Goal: Transaction & Acquisition: Purchase product/service

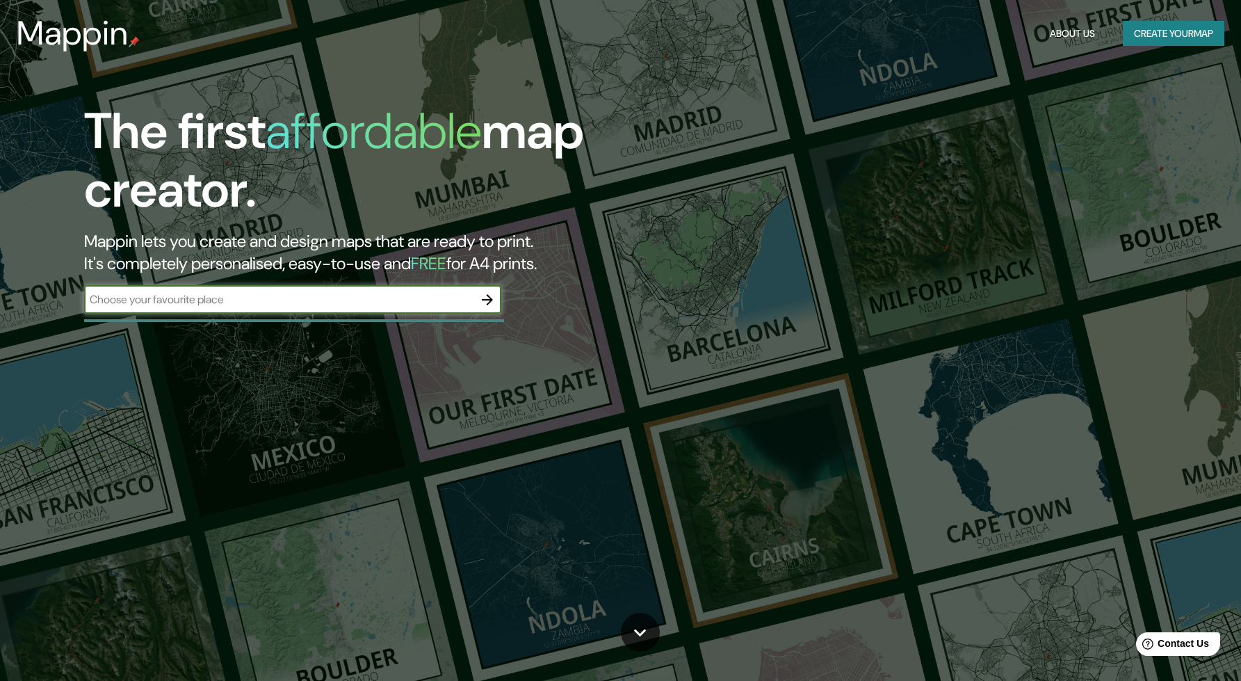
click at [451, 300] on input "text" at bounding box center [278, 299] width 389 height 16
type input "punta del este"
click at [487, 298] on icon "button" at bounding box center [487, 299] width 11 height 11
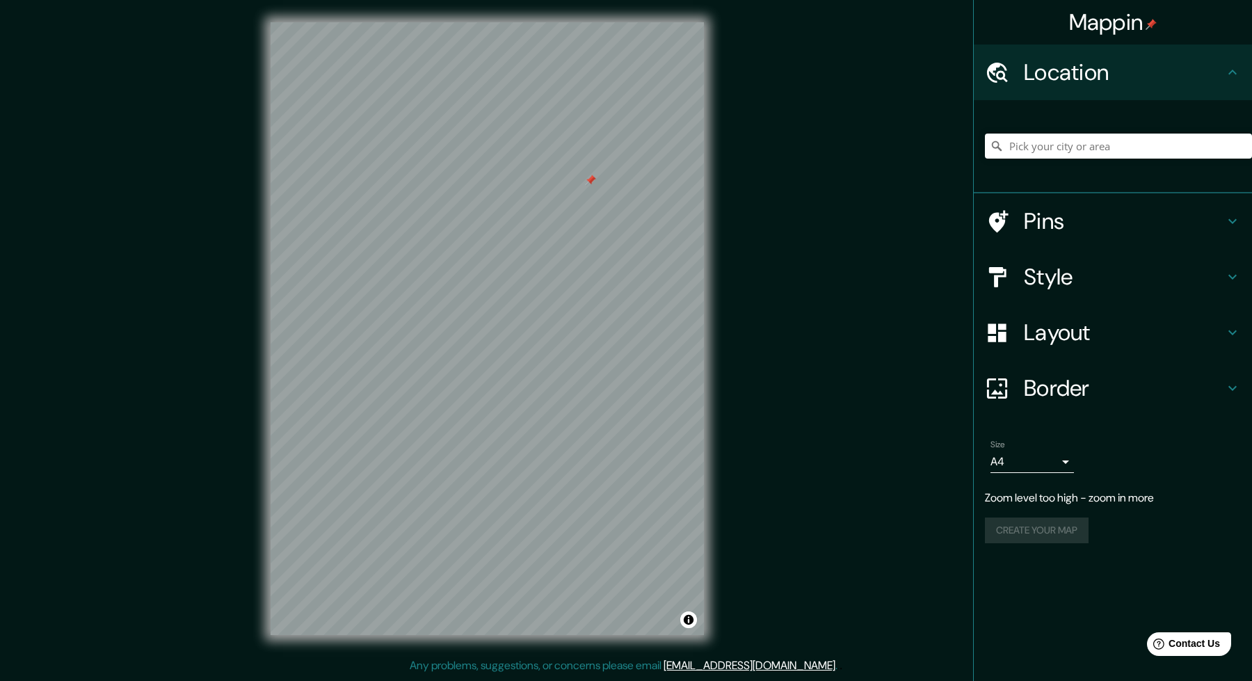
drag, startPoint x: 547, startPoint y: 218, endPoint x: 713, endPoint y: 28, distance: 252.8
click at [711, 29] on div "© Mapbox © OpenStreetMap Improve this map" at bounding box center [487, 328] width 478 height 657
click at [729, 0] on html "Mappin Location Pins Style Layout Border Choose a border. Hint : you can make l…" at bounding box center [626, 340] width 1252 height 681
click at [230, 47] on div "Mappin Location Pins Style Layout Border Choose a border. Hint : you can make l…" at bounding box center [626, 339] width 1252 height 679
click at [266, 294] on div "© Mapbox © OpenStreetMap Improve this map" at bounding box center [487, 328] width 478 height 657
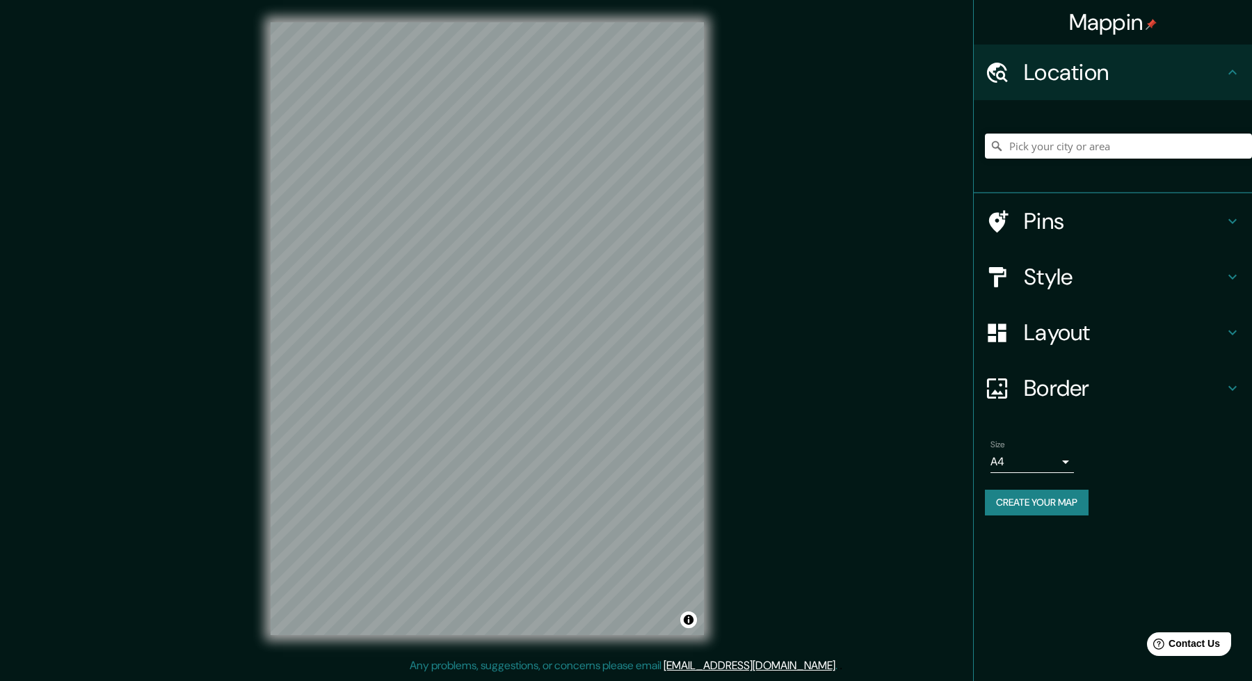
click at [1230, 218] on icon at bounding box center [1232, 221] width 17 height 17
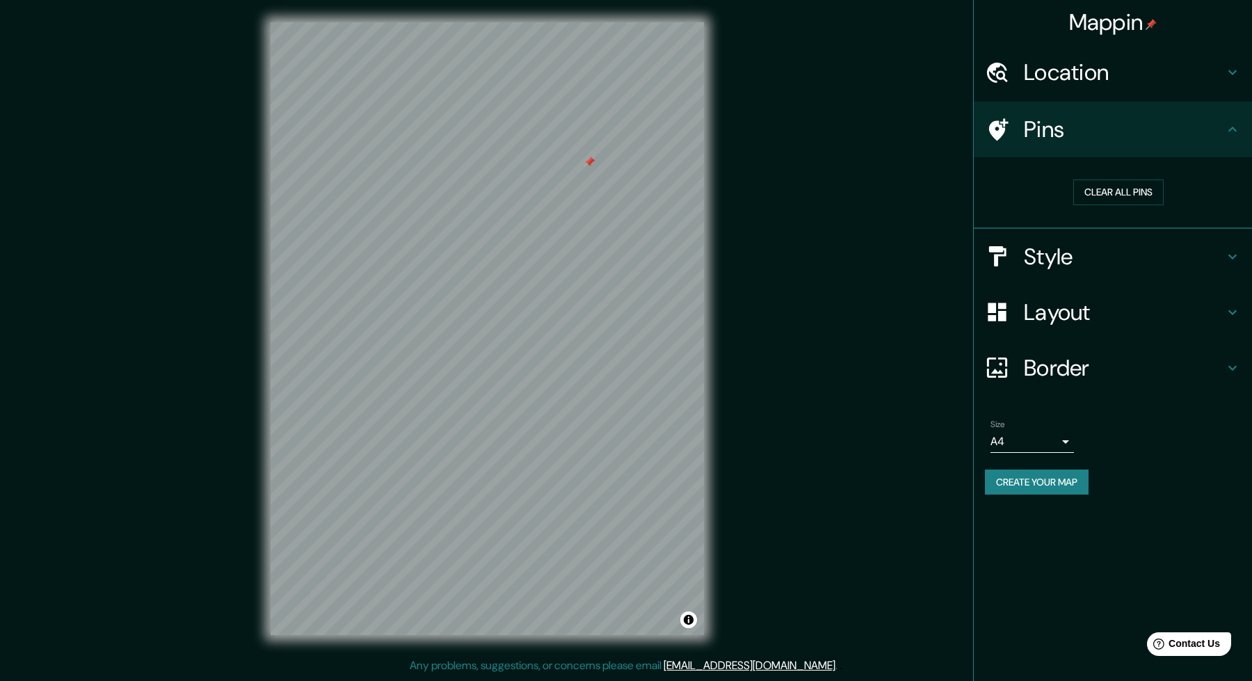
drag, startPoint x: 581, startPoint y: 141, endPoint x: 590, endPoint y: 155, distance: 17.0
click at [590, 156] on div at bounding box center [588, 161] width 11 height 11
click at [1133, 191] on button "Clear all pins" at bounding box center [1118, 192] width 90 height 26
click at [1181, 252] on h4 "Style" at bounding box center [1124, 257] width 200 height 28
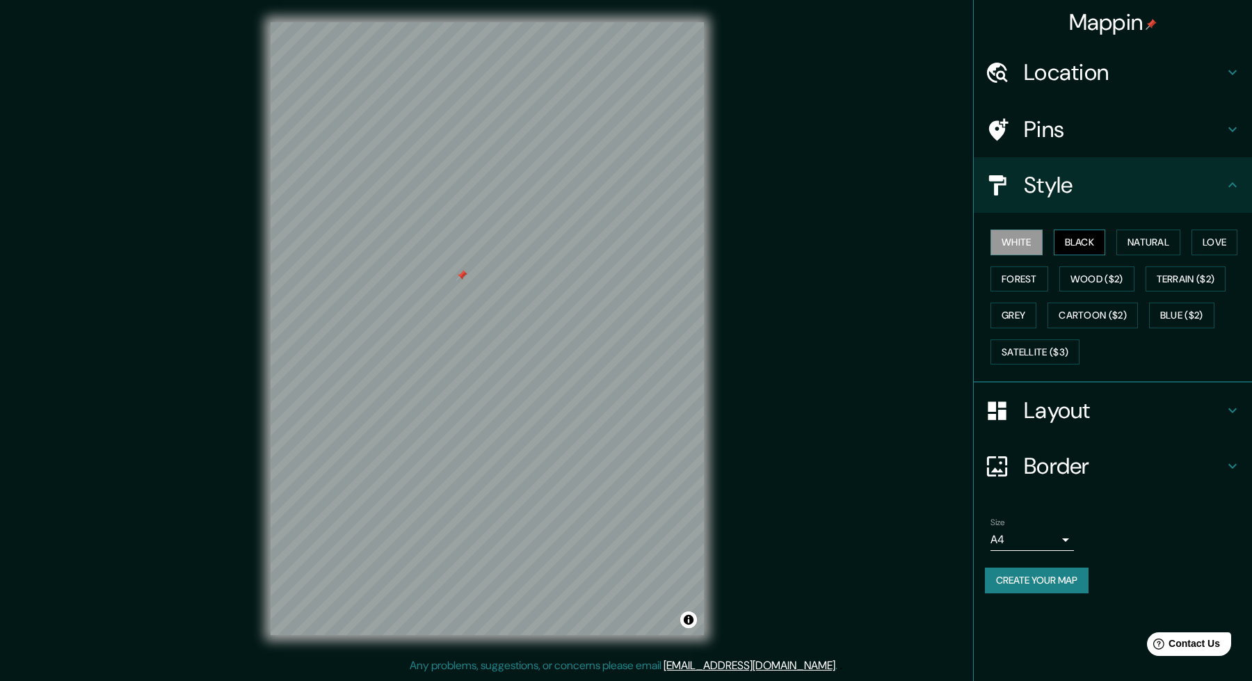
click at [1090, 241] on button "Black" at bounding box center [1080, 242] width 52 height 26
click at [1161, 237] on button "Natural" at bounding box center [1148, 242] width 64 height 26
click at [1204, 239] on button "Love" at bounding box center [1214, 242] width 46 height 26
click at [1015, 275] on button "Forest" at bounding box center [1019, 279] width 58 height 26
click at [1070, 270] on button "Wood ($2)" at bounding box center [1096, 279] width 75 height 26
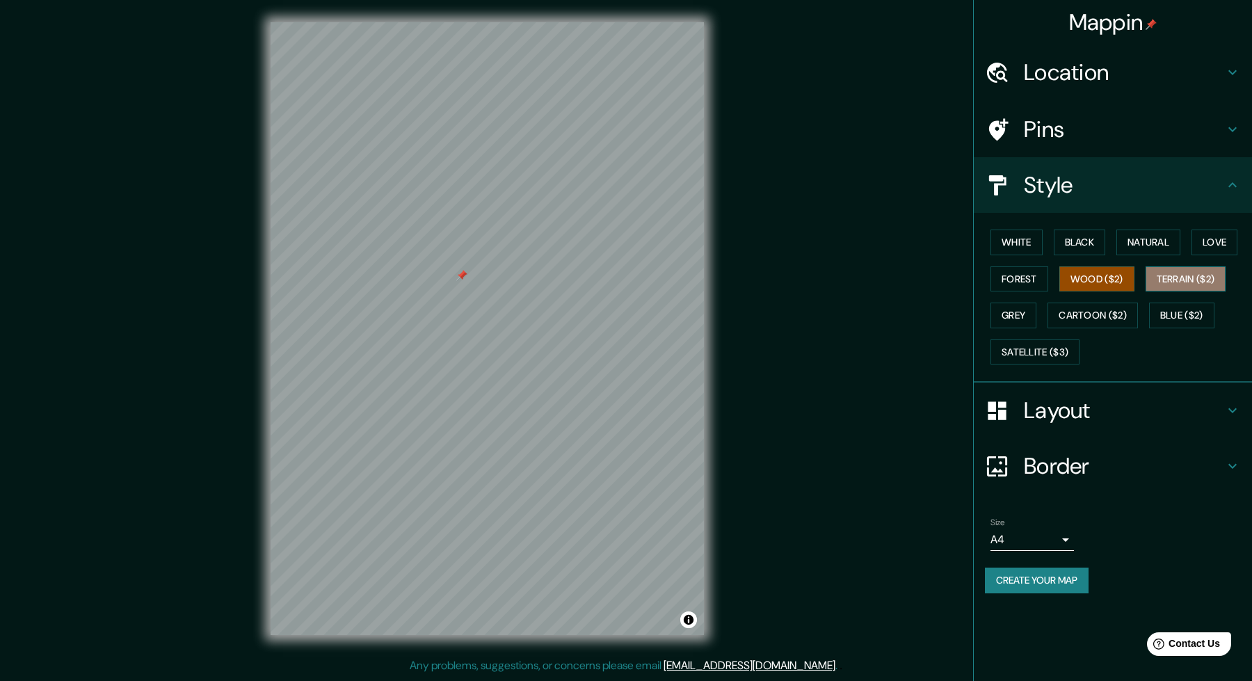
click at [1188, 274] on button "Terrain ($2)" at bounding box center [1185, 279] width 81 height 26
click at [1018, 277] on button "Forest" at bounding box center [1019, 279] width 58 height 26
click at [1209, 279] on button "Terrain ($2)" at bounding box center [1185, 279] width 81 height 26
click at [1031, 277] on button "Forest" at bounding box center [1019, 279] width 58 height 26
click at [1215, 242] on button "Love" at bounding box center [1214, 242] width 46 height 26
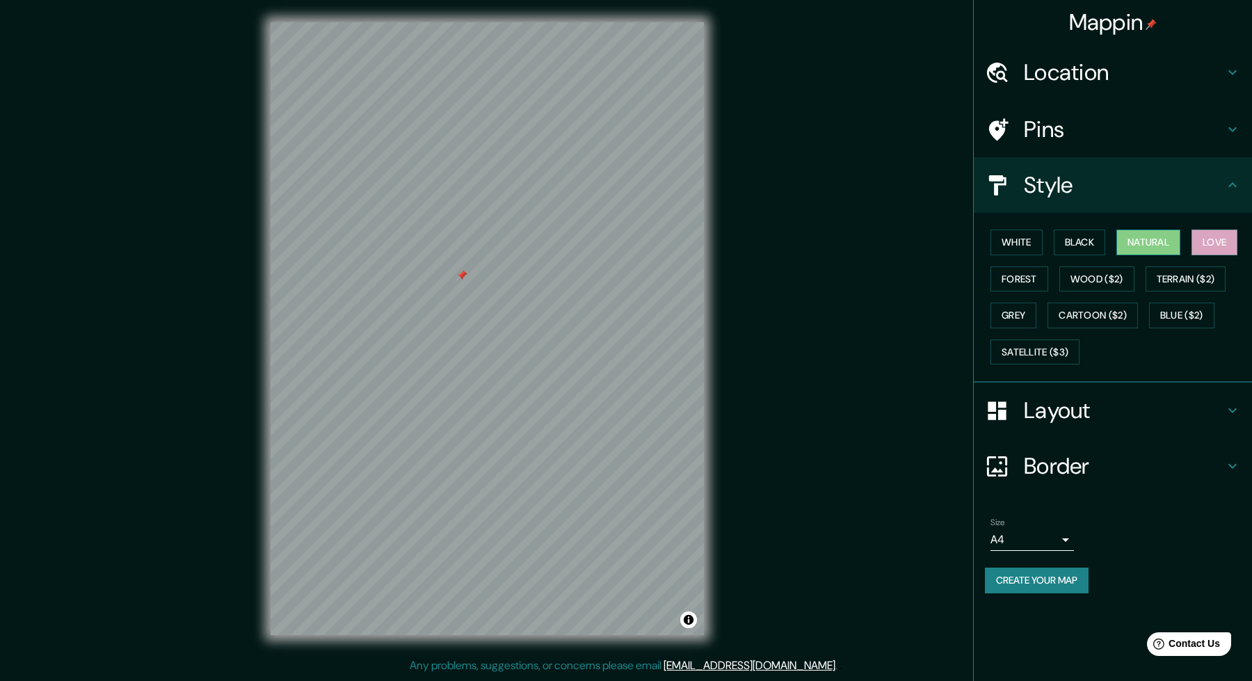
click at [1152, 232] on button "Natural" at bounding box center [1148, 242] width 64 height 26
click at [1134, 407] on h4 "Layout" at bounding box center [1124, 410] width 200 height 28
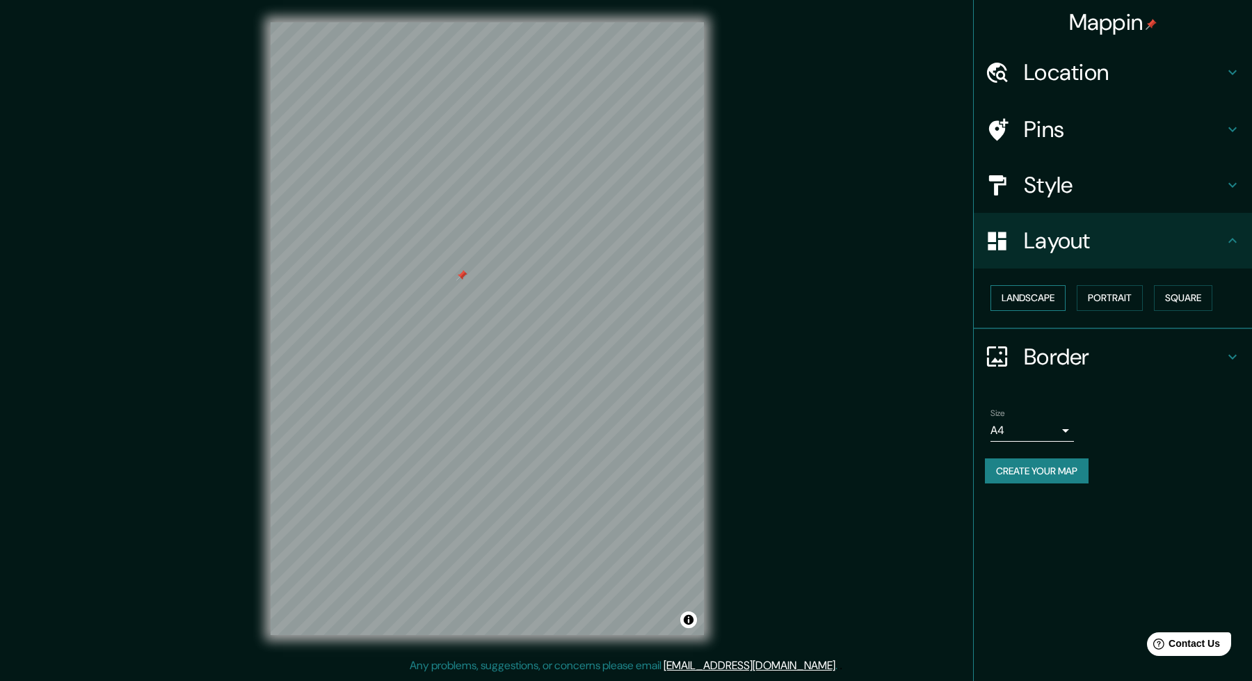
click at [1052, 297] on button "Landscape" at bounding box center [1027, 298] width 75 height 26
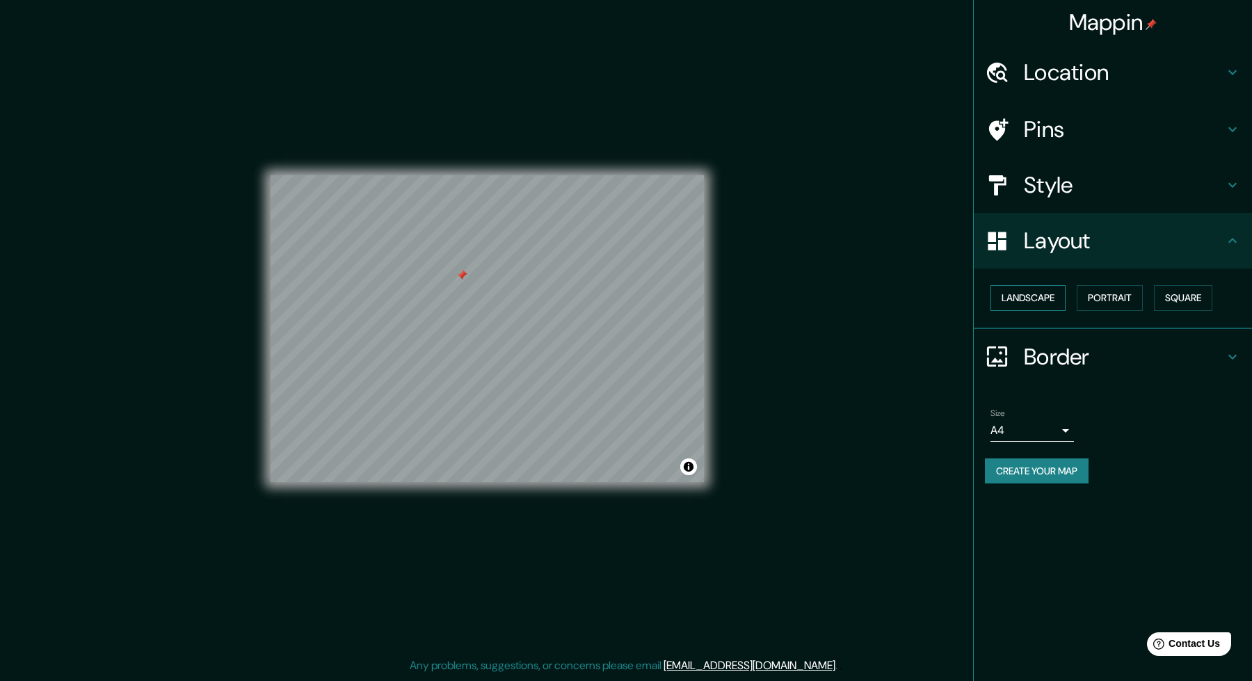
click at [1052, 297] on button "Landscape" at bounding box center [1027, 298] width 75 height 26
click at [1114, 291] on button "Portrait" at bounding box center [1109, 298] width 66 height 26
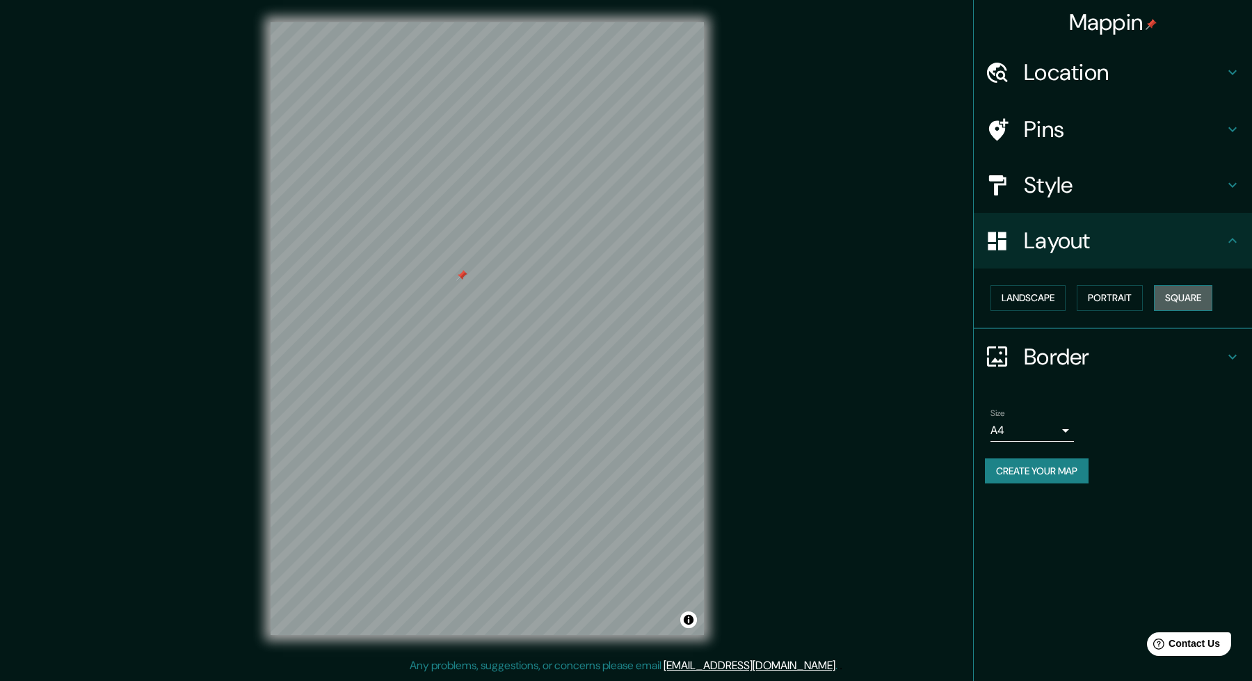
click at [1186, 300] on button "Square" at bounding box center [1183, 298] width 58 height 26
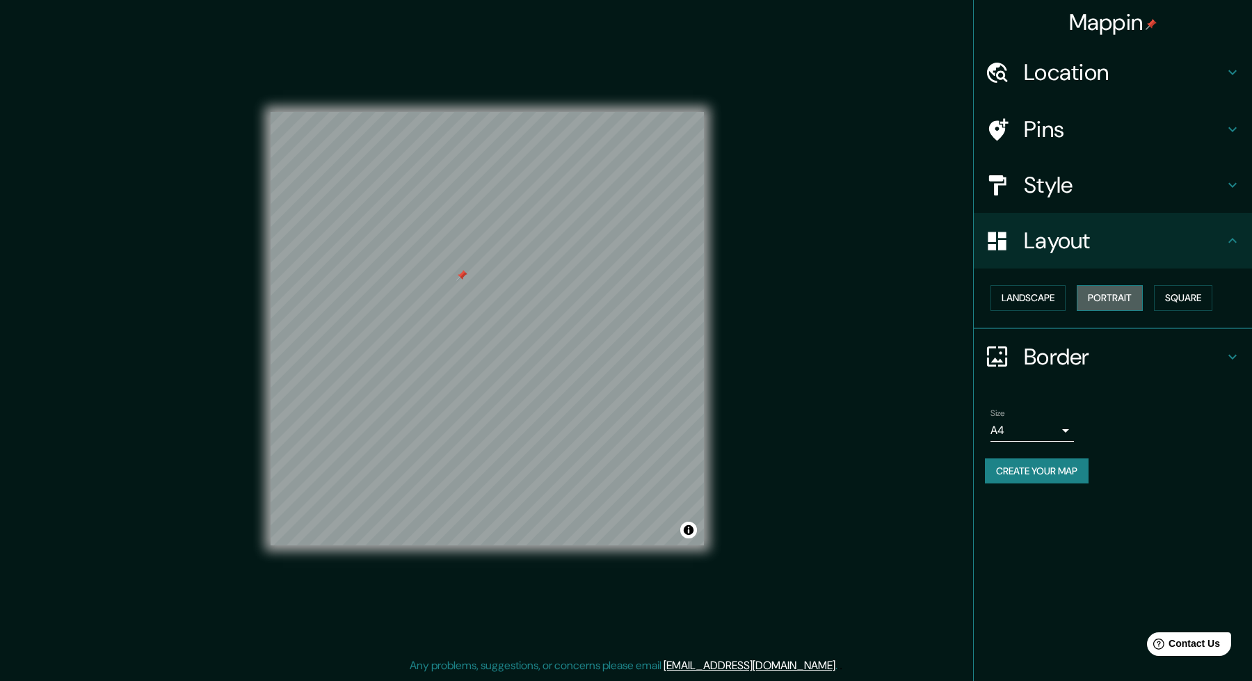
click at [1123, 298] on button "Portrait" at bounding box center [1109, 298] width 66 height 26
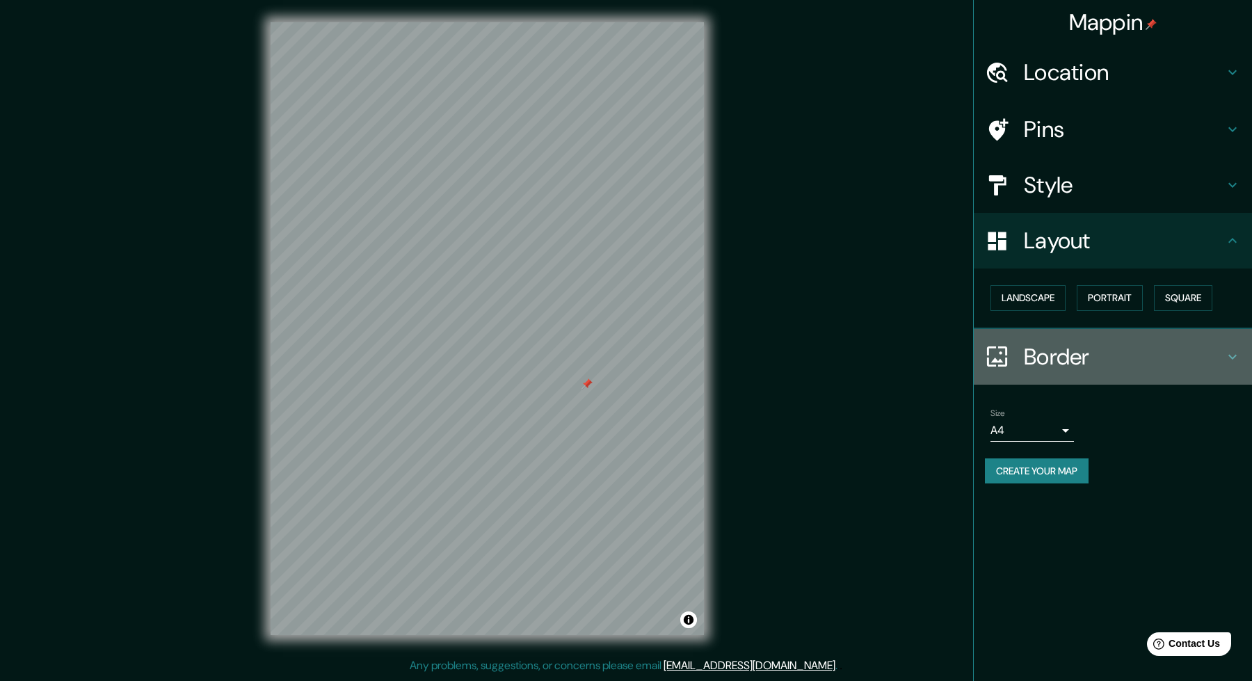
click at [1233, 348] on icon at bounding box center [1232, 356] width 17 height 17
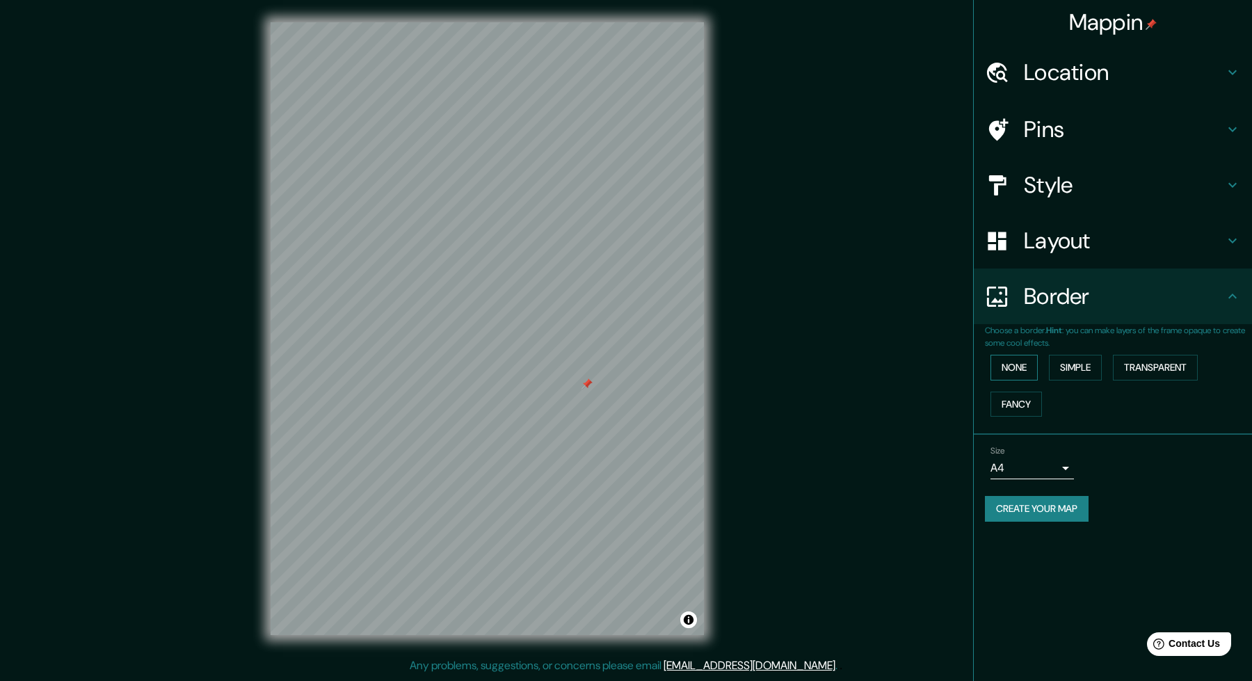
click at [1033, 362] on button "None" at bounding box center [1013, 368] width 47 height 26
click at [1077, 359] on button "Simple" at bounding box center [1075, 368] width 53 height 26
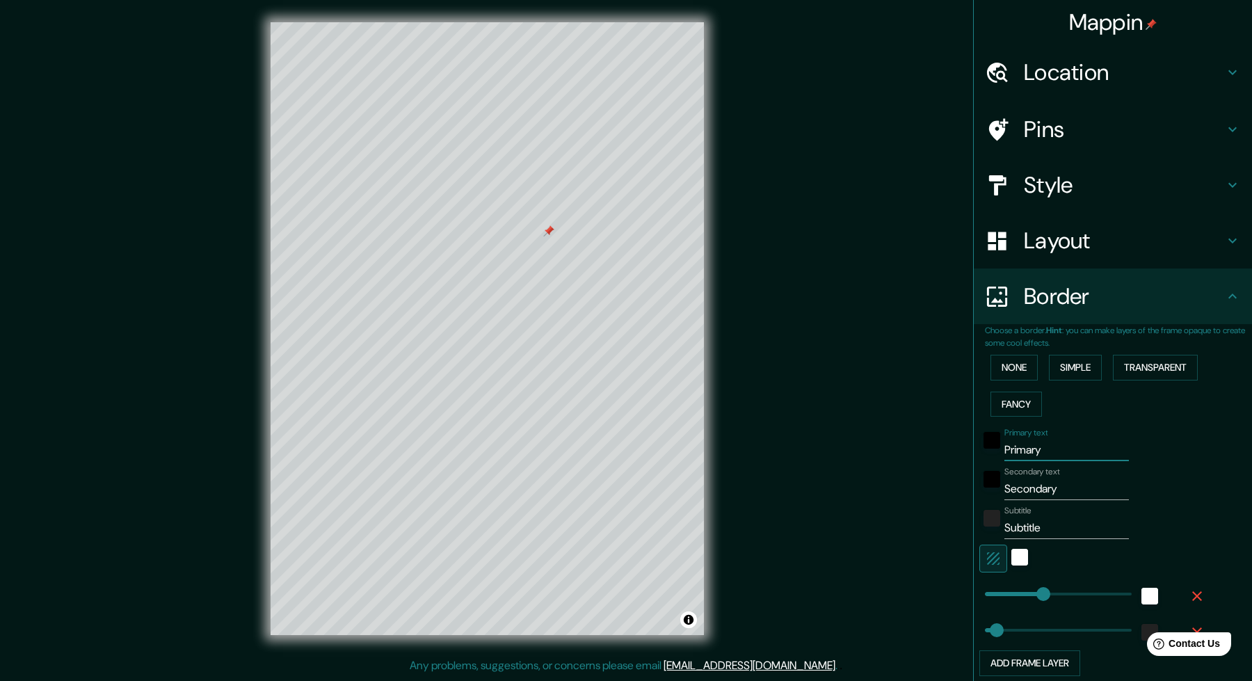
click at [1027, 449] on input "Primary" at bounding box center [1066, 450] width 124 height 22
type input "p"
type input "249"
type input "50"
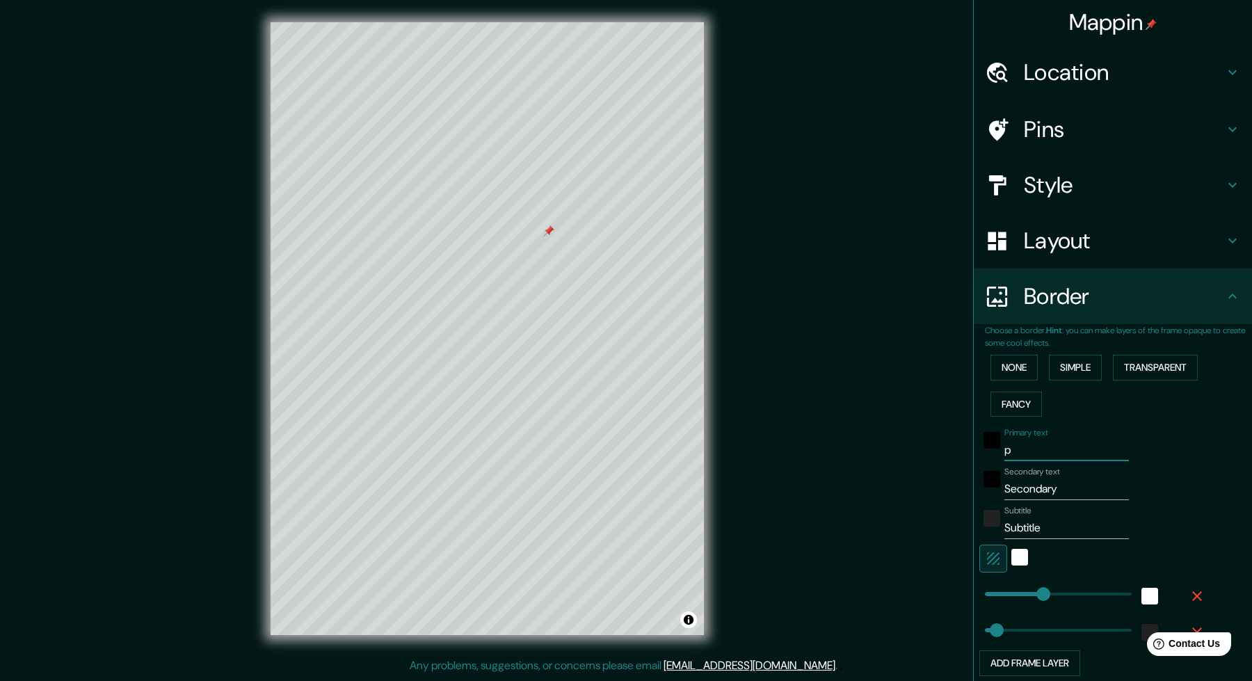
type input "pu"
type input "249"
type input "50"
type input "pun"
type input "249"
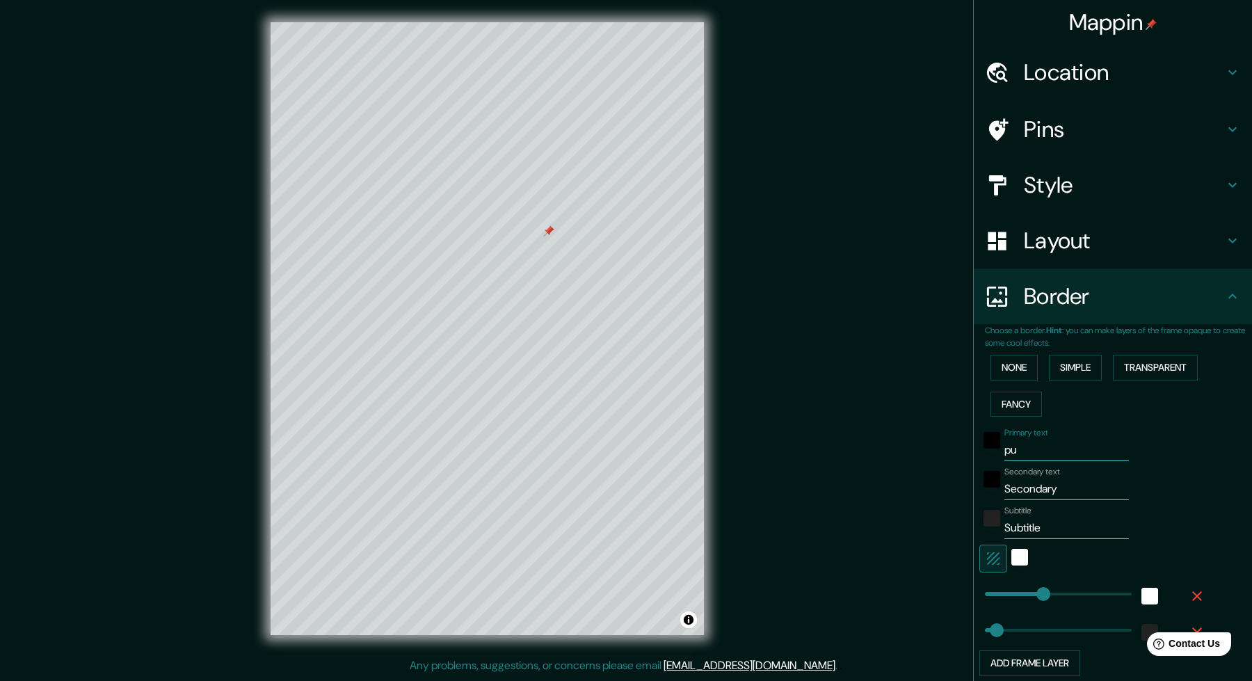
type input "50"
type input "punt"
type input "249"
type input "50"
type input "punta"
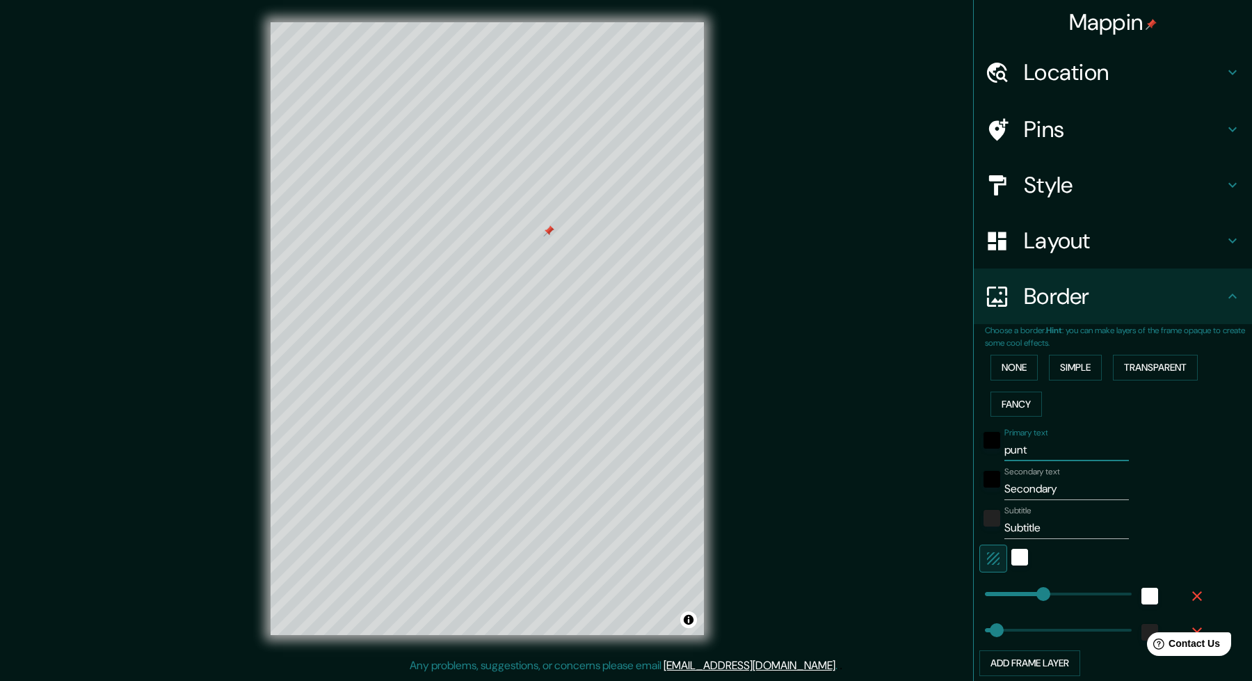
type input "249"
type input "50"
type input "punta"
type input "249"
type input "50"
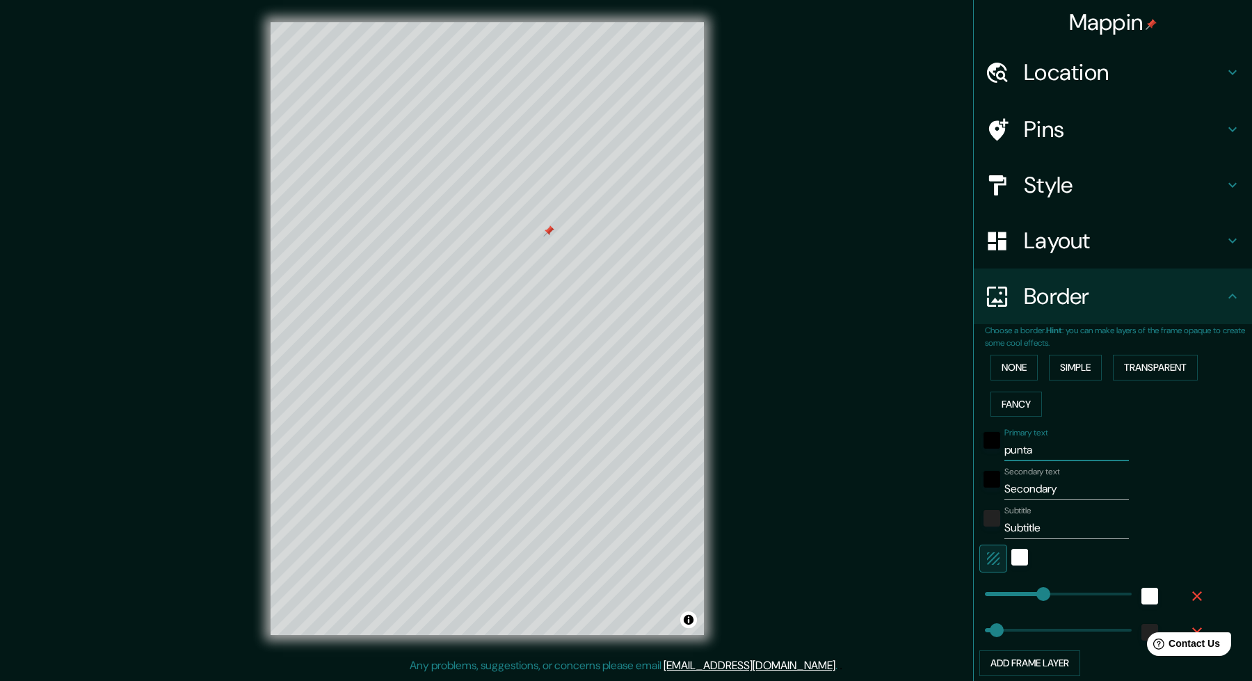
type input "punta d"
type input "249"
type input "50"
type input "punta de"
type input "249"
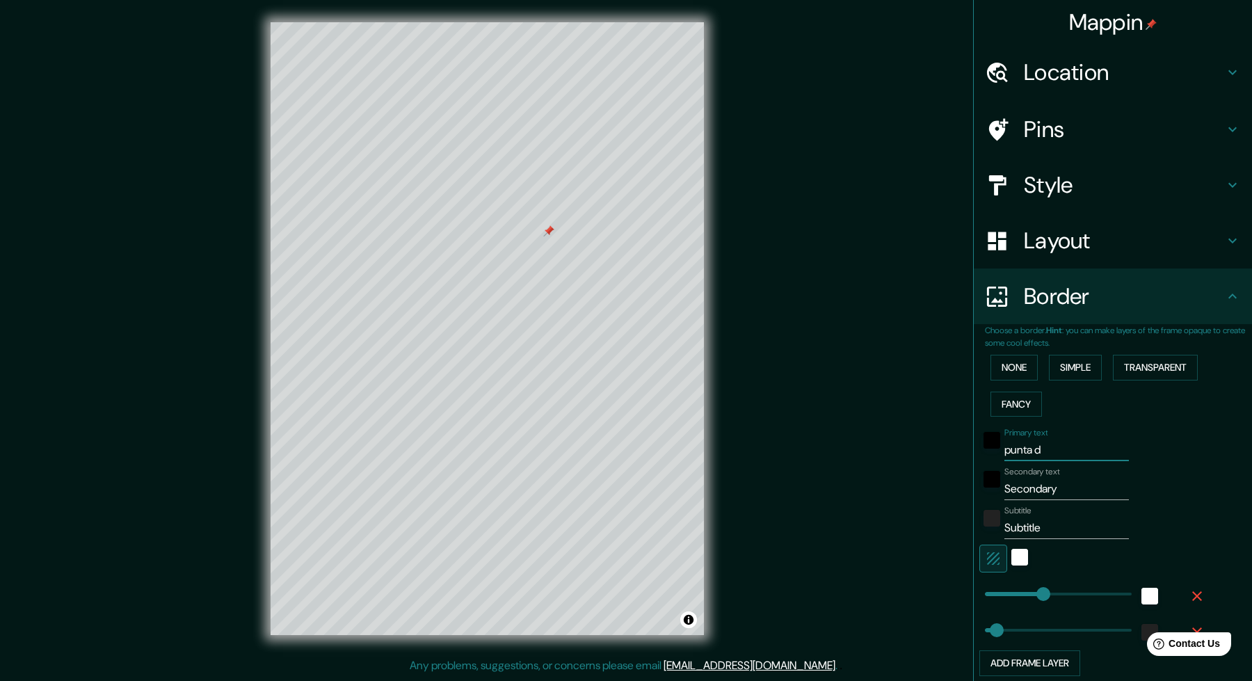
type input "50"
type input "punta del"
type input "249"
type input "50"
type input "punta del"
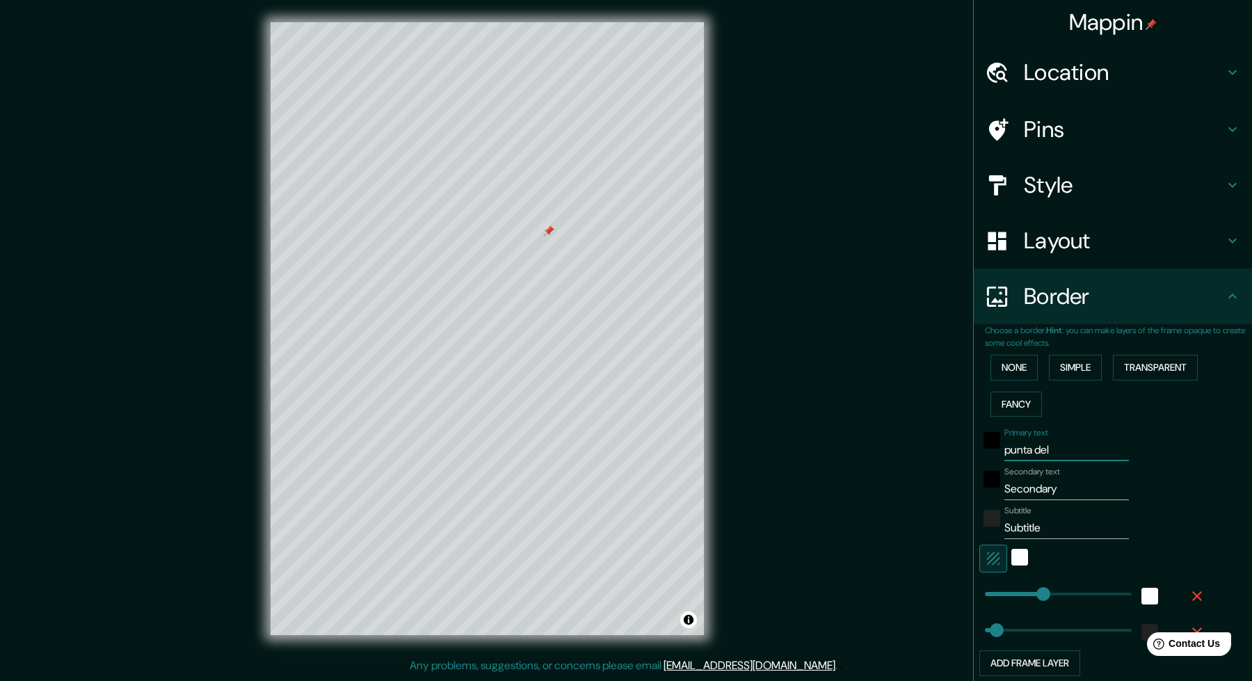
type input "249"
type input "50"
type input "punta del e"
type input "249"
type input "50"
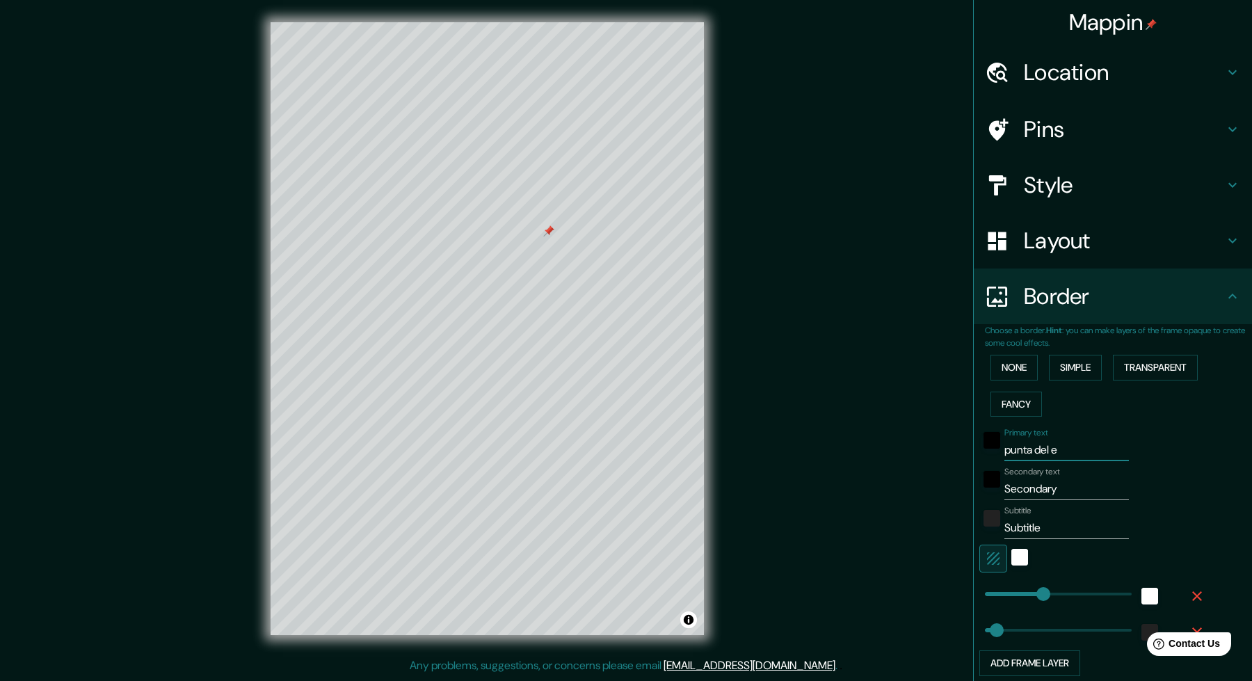
type input "punta del es"
type input "249"
type input "50"
type input "punta del est"
type input "249"
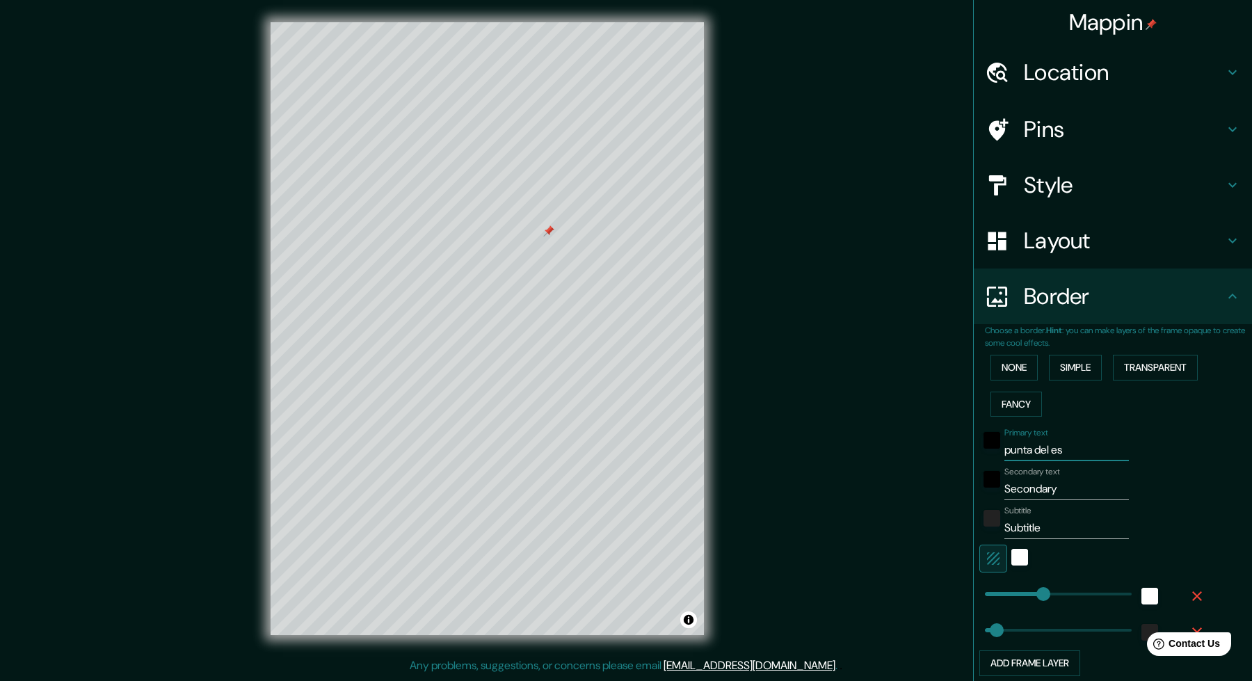
type input "50"
click at [1024, 446] on input "punta del est" at bounding box center [1066, 450] width 124 height 22
type input "p"
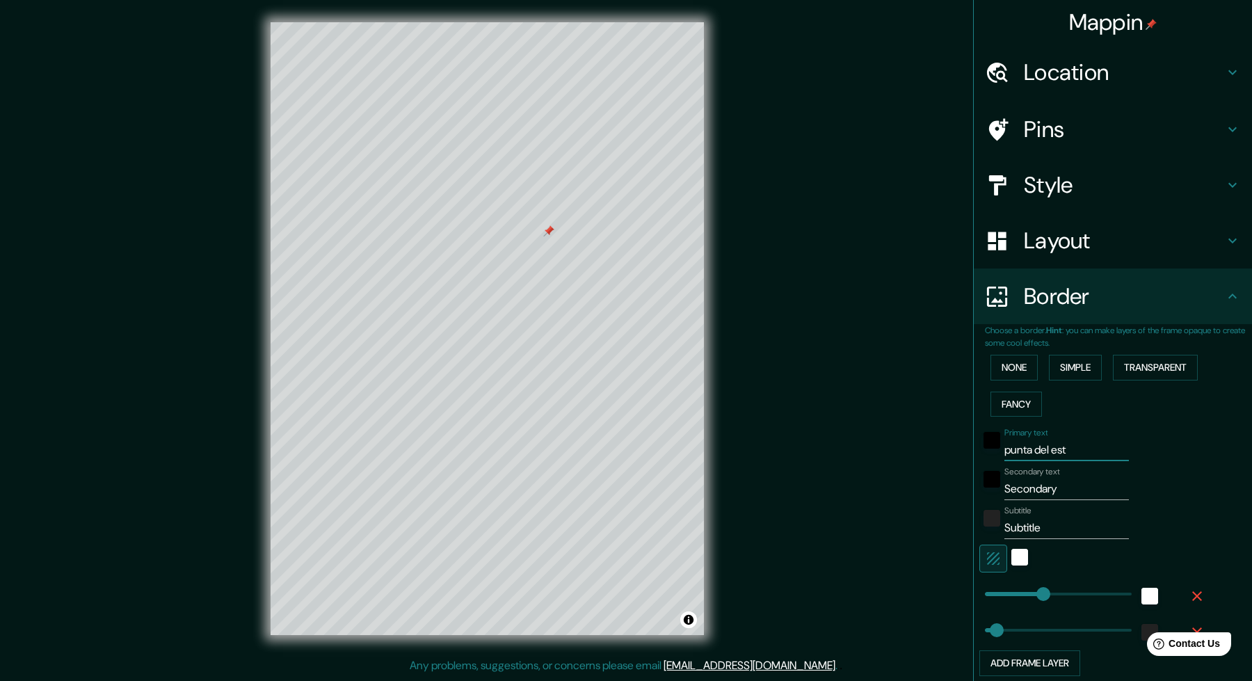
type input "249"
type input "50"
type input "pd"
type input "249"
type input "50"
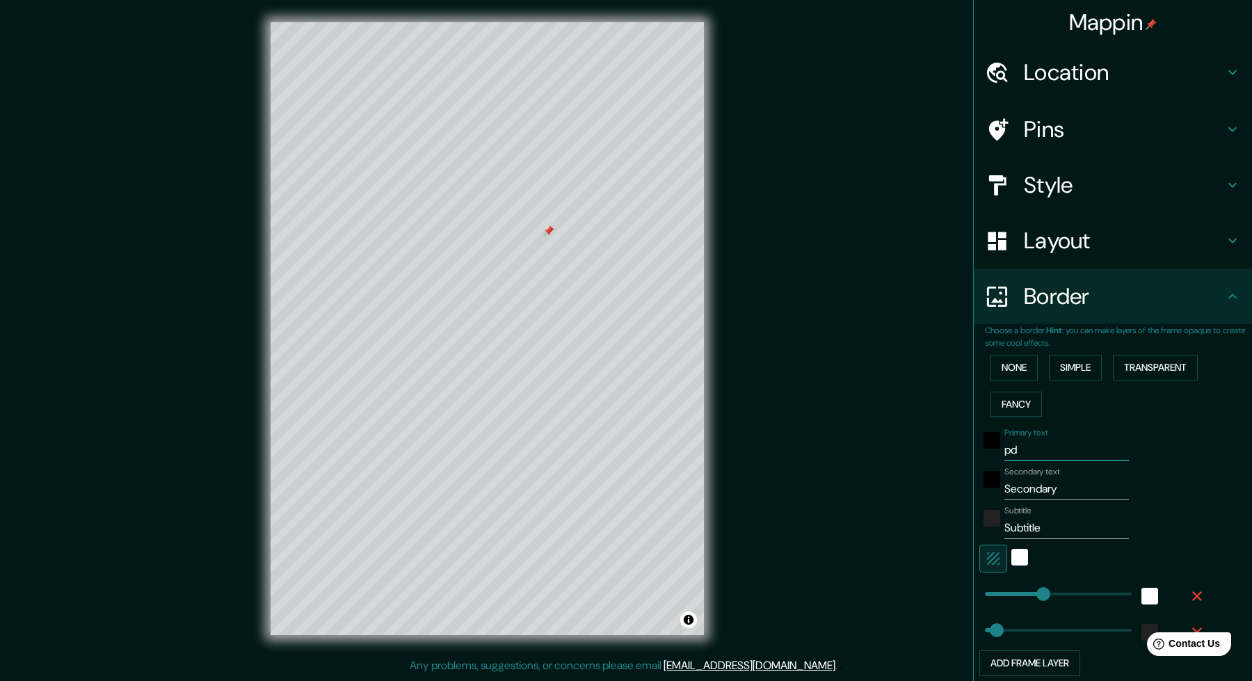
type input "pde"
type input "249"
type input "50"
click at [1016, 446] on input "pde" at bounding box center [1066, 450] width 124 height 22
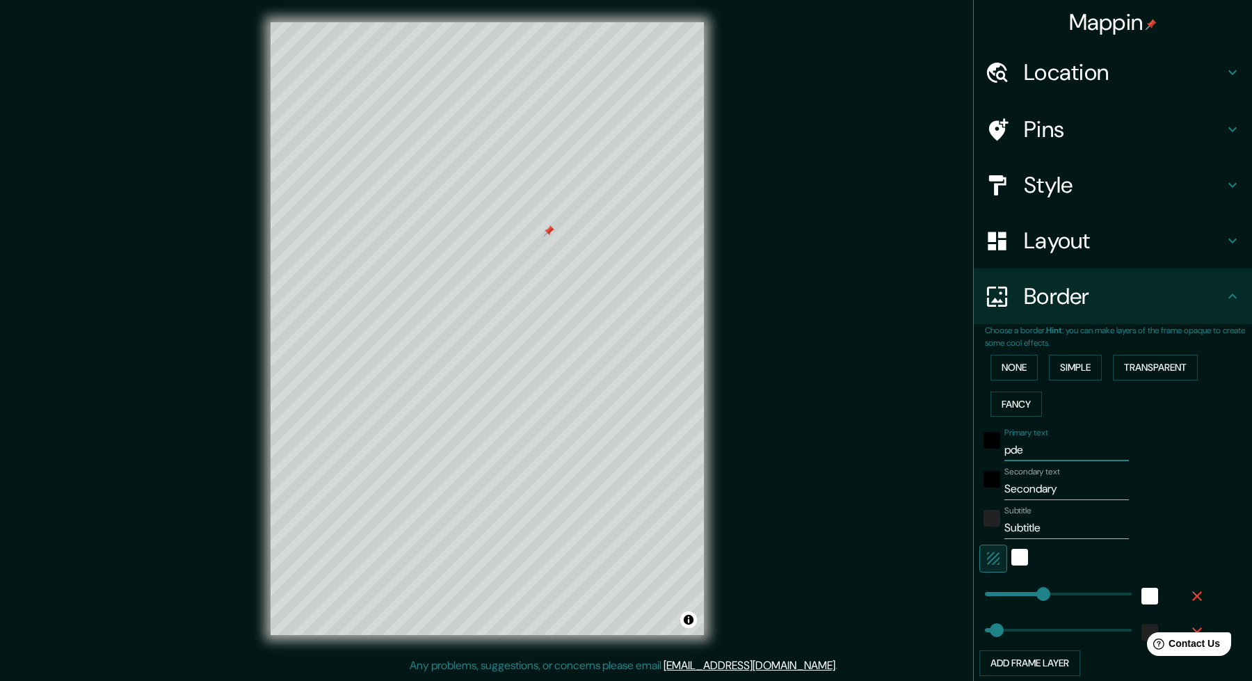
type input "u"
type input "249"
type input "50"
type input "ur"
type input "249"
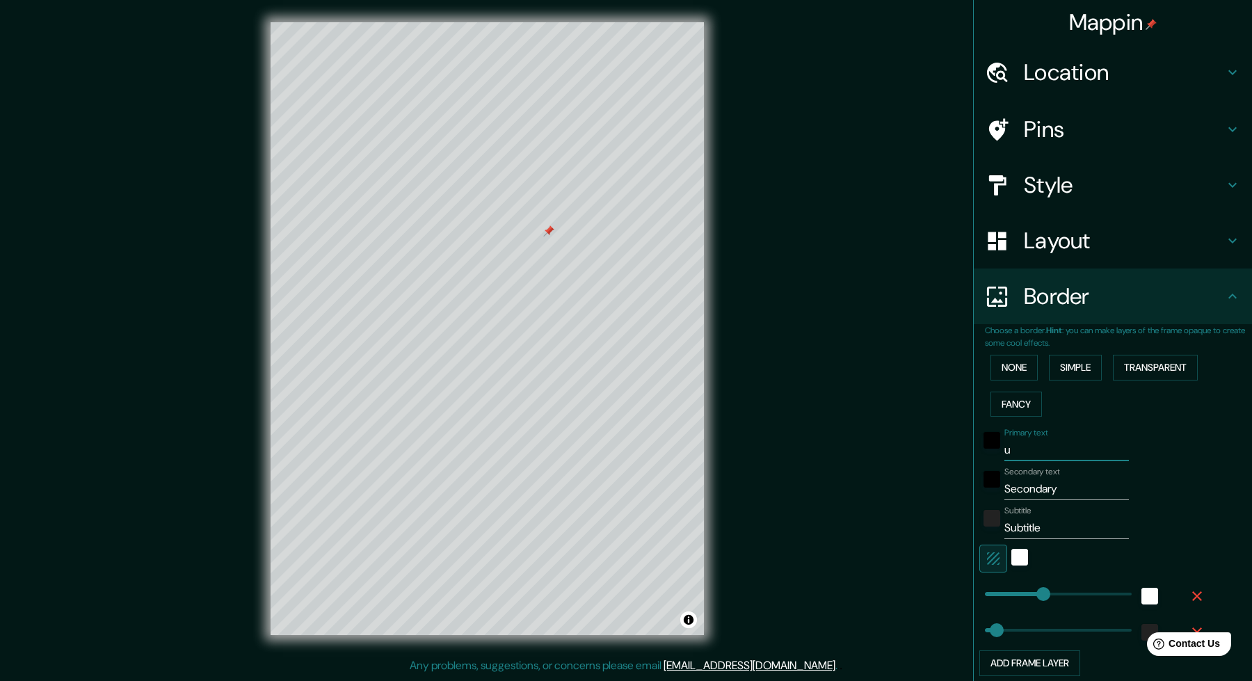
type input "50"
type input "uru"
type input "249"
type input "50"
type input "urug"
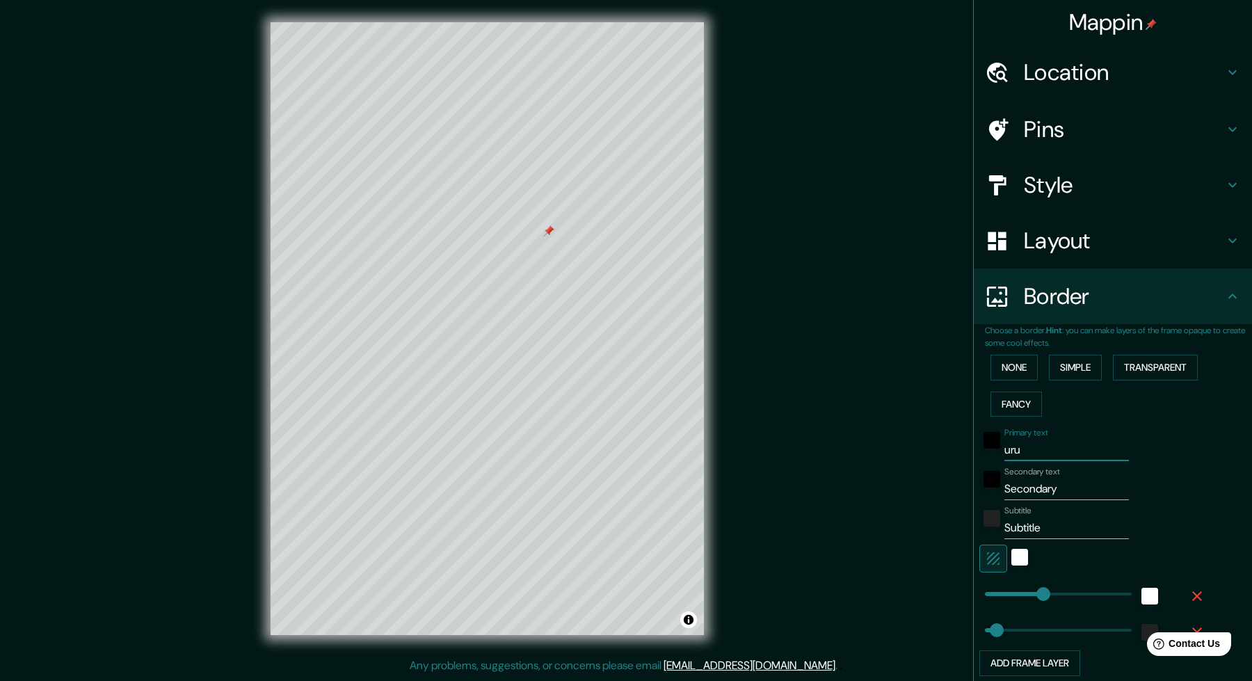
type input "249"
type input "50"
type input "urugu"
type input "249"
type input "50"
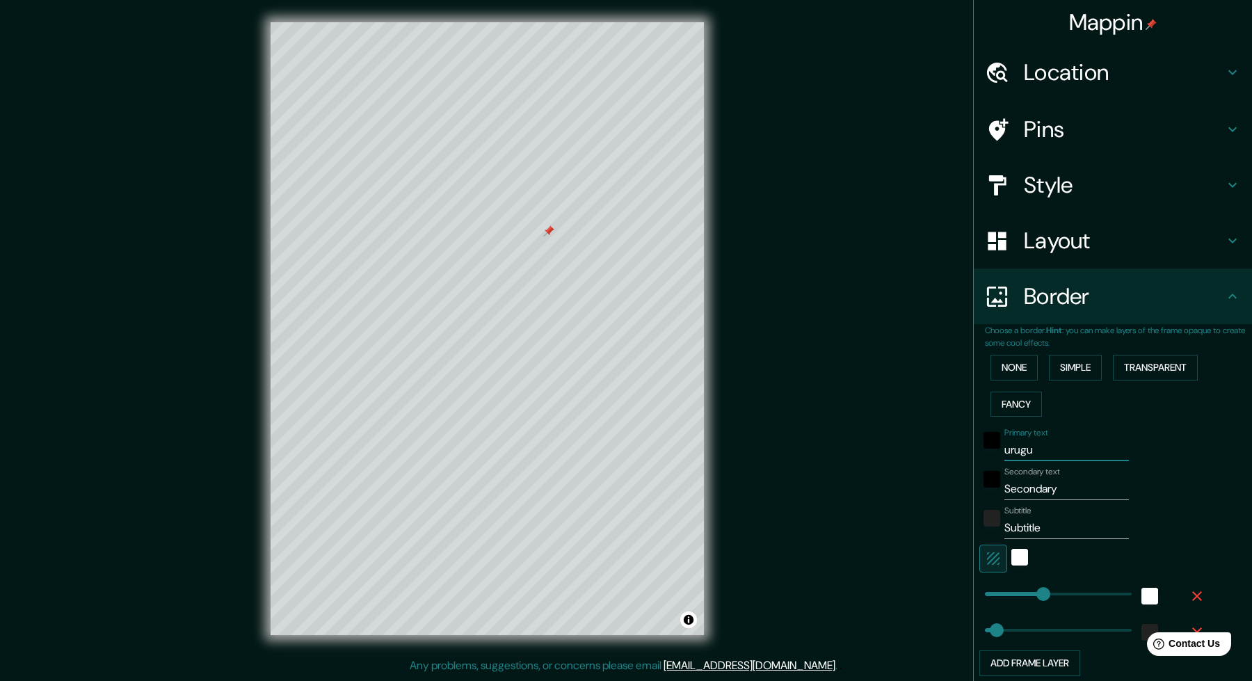
type input "urugua"
type input "249"
type input "50"
type input "[GEOGRAPHIC_DATA]"
type input "249"
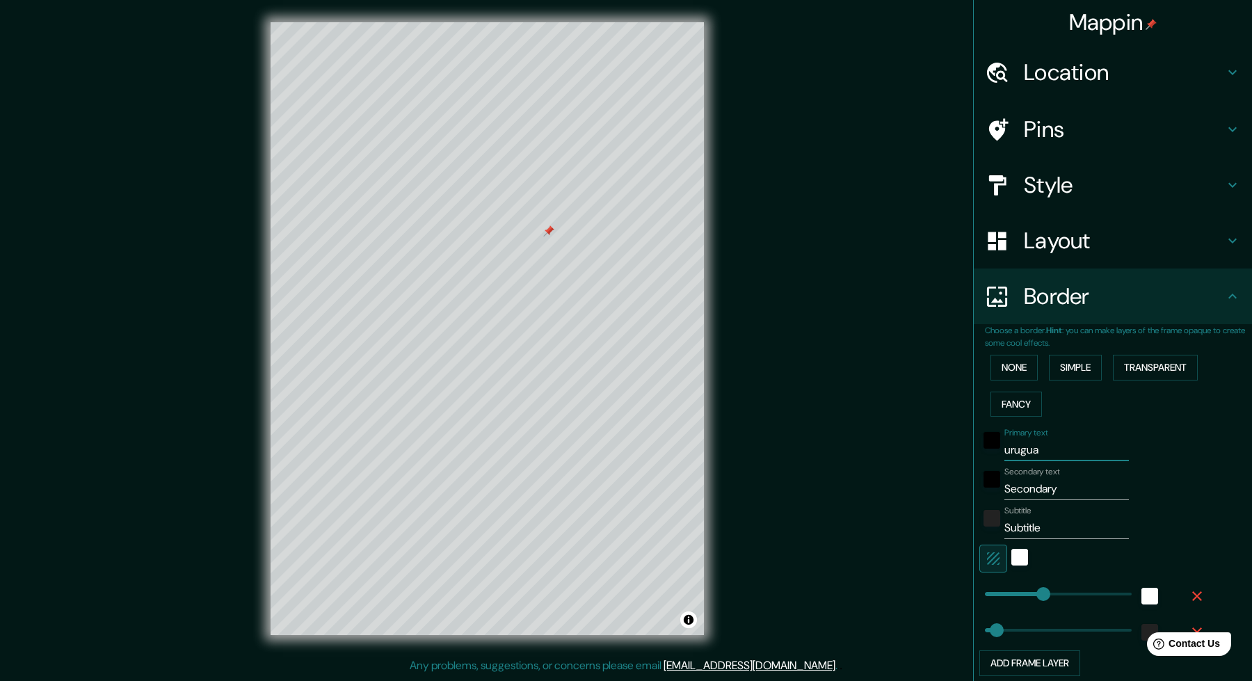
type input "50"
type input "[GEOGRAPHIC_DATA]"
click at [1015, 487] on input "Secondary" at bounding box center [1066, 489] width 124 height 22
type input "p"
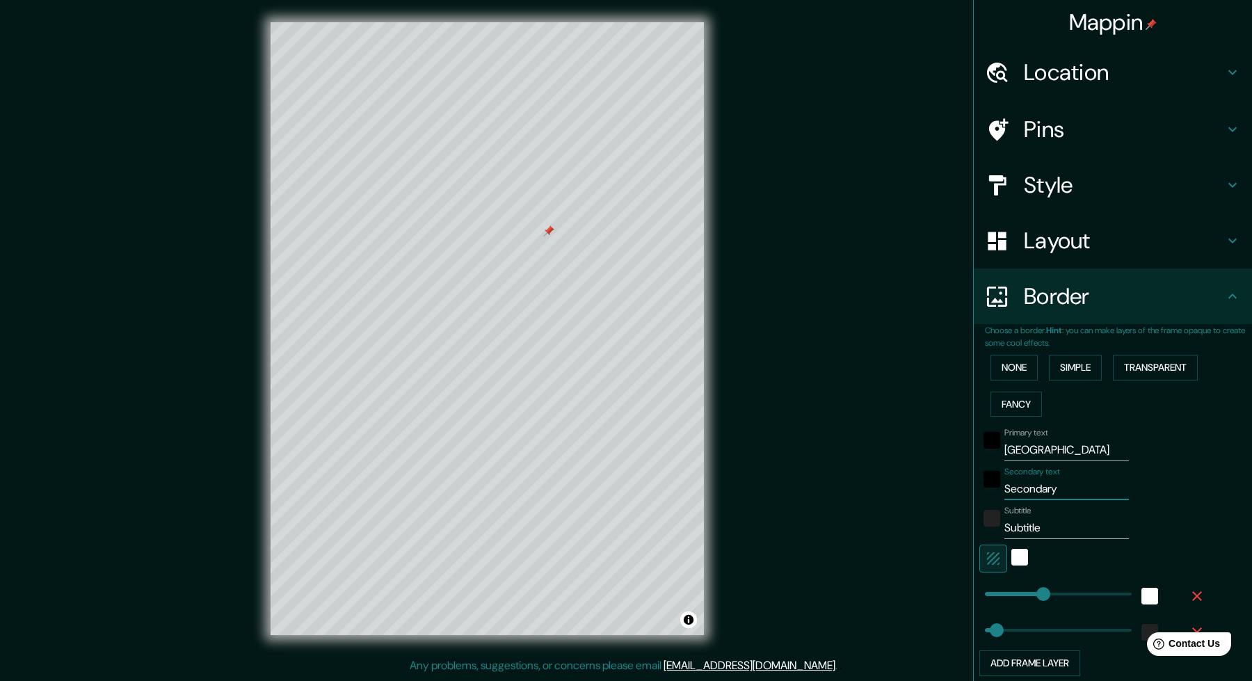
type input "249"
type input "50"
type input "pu"
type input "249"
type input "50"
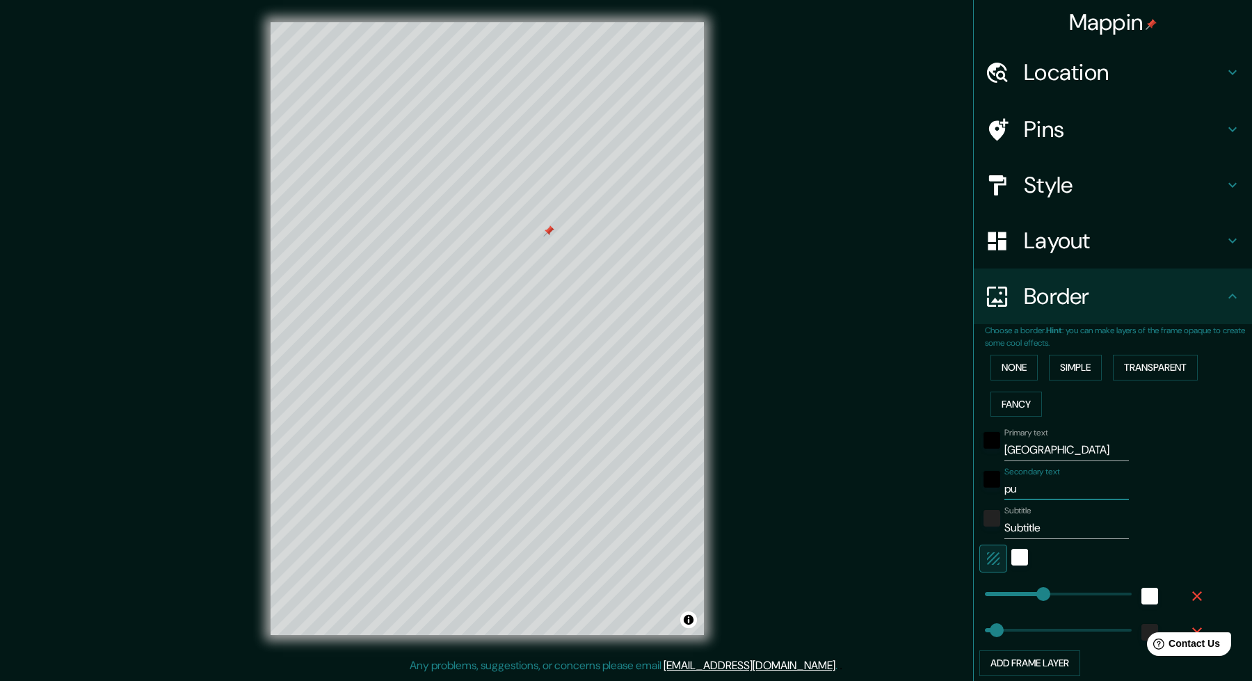
type input "pun"
type input "249"
type input "50"
type input "punt"
type input "249"
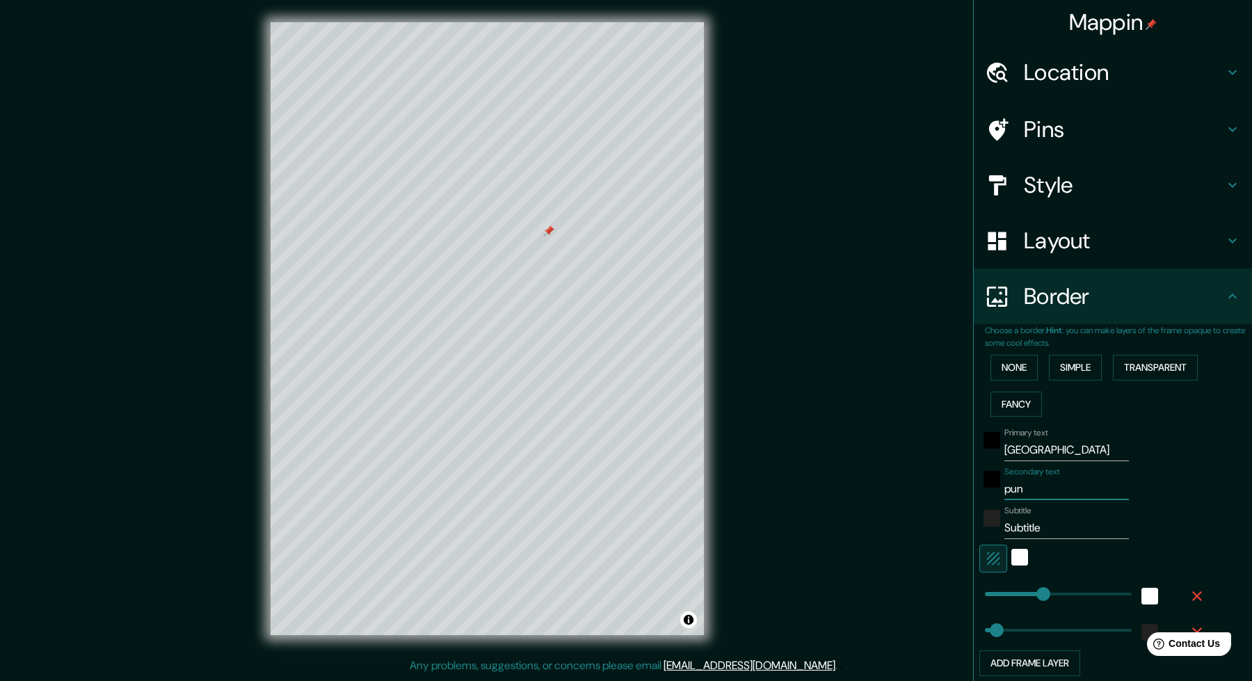
type input "50"
type input "punt"
type input "249"
type input "50"
type input "punt d"
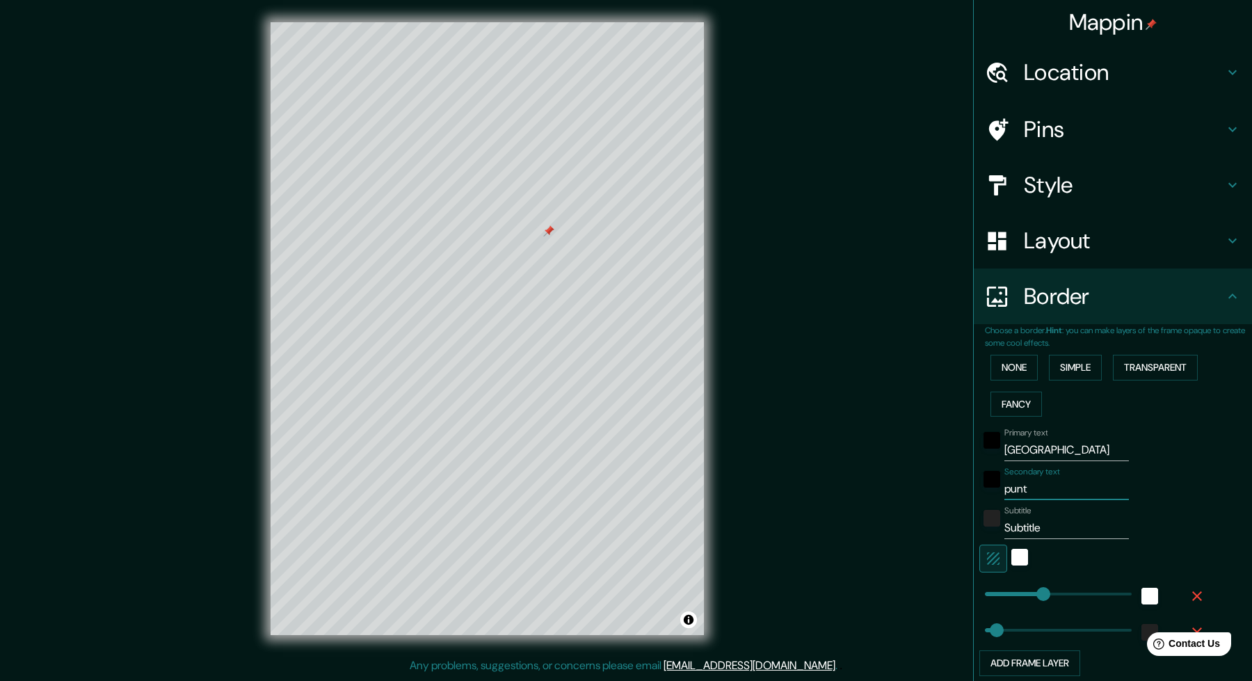
type input "249"
type input "50"
type input "punt de"
type input "249"
type input "50"
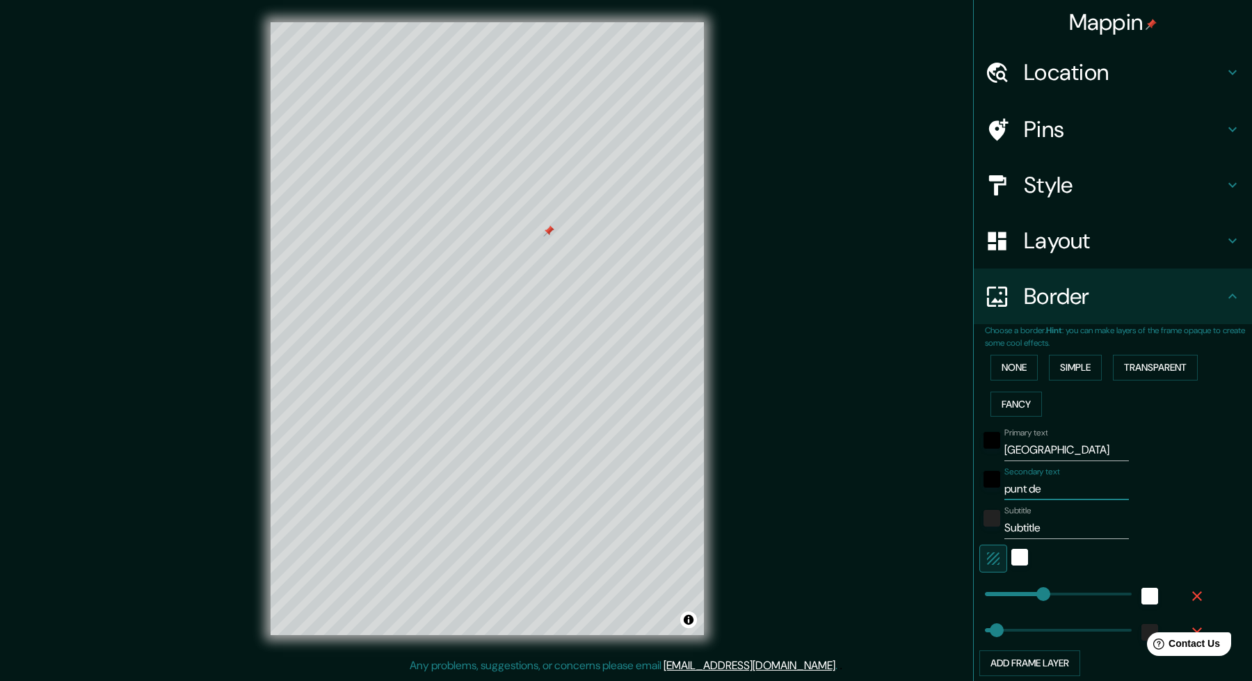
type input "punt del"
type input "249"
type input "50"
type input "punt del"
type input "249"
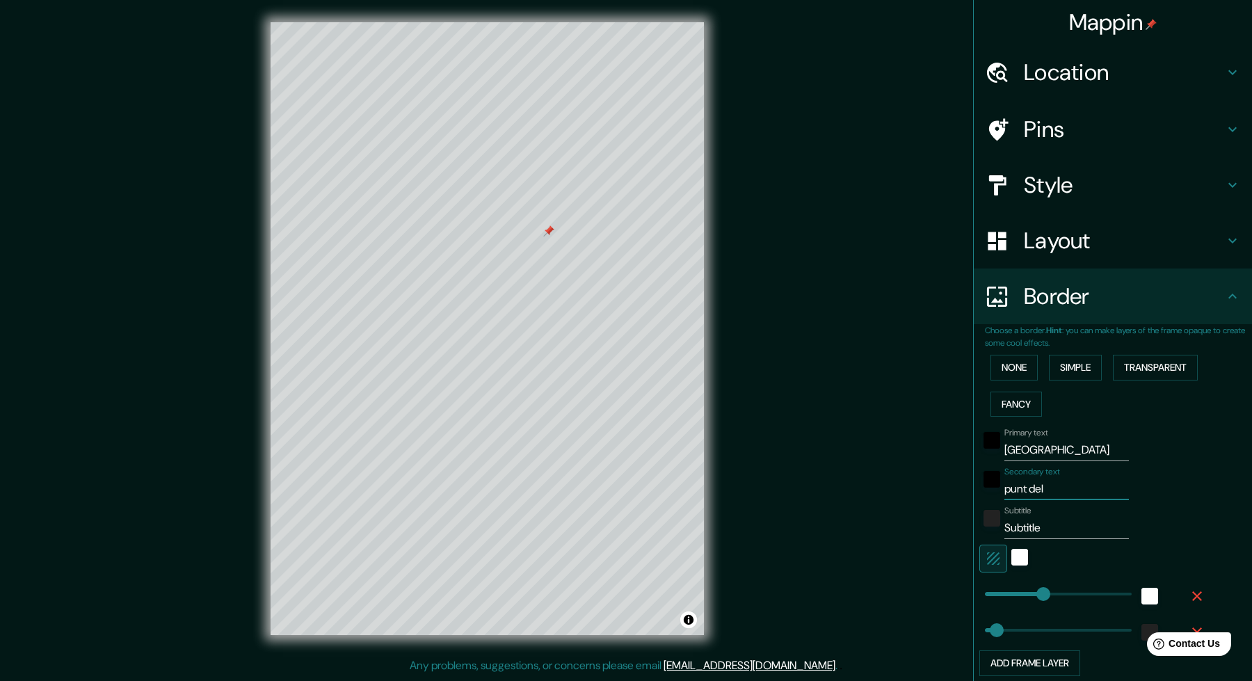
type input "50"
type input "punt del e"
type input "249"
type input "50"
type input "punt del es"
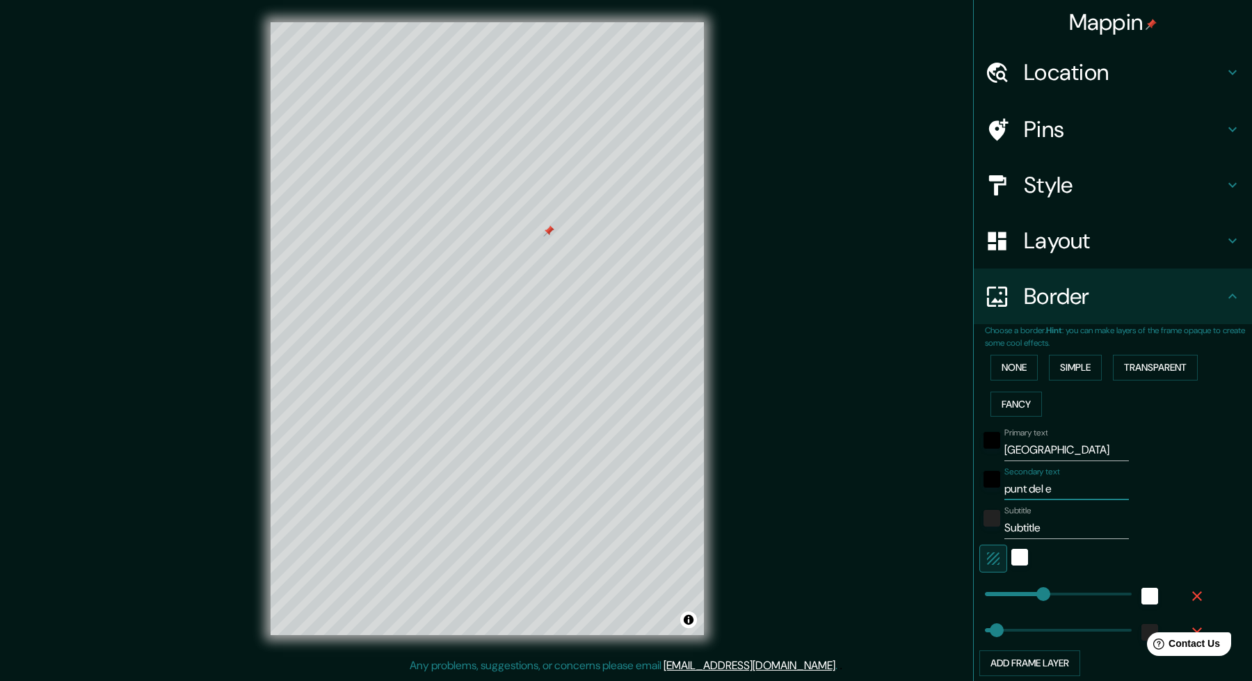
type input "249"
type input "50"
type input "punt del est"
type input "249"
type input "50"
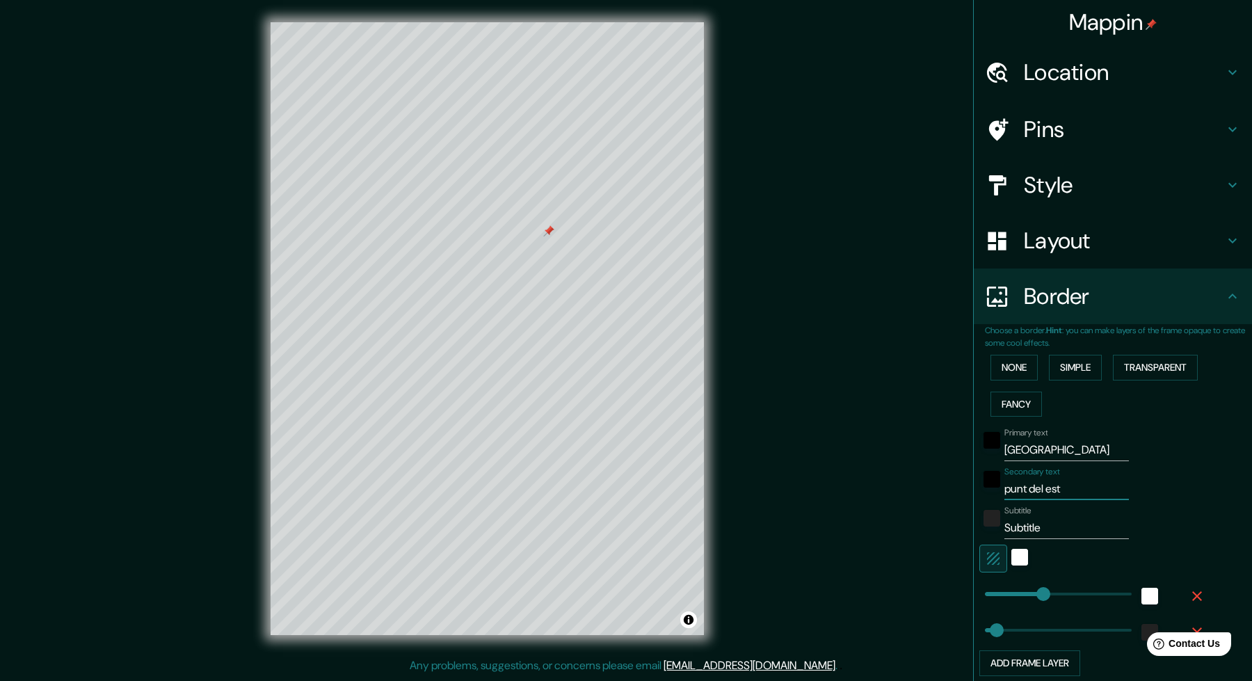
type input "punt del este"
type input "249"
type input "50"
click at [1019, 484] on input "punt del este" at bounding box center [1066, 489] width 124 height 22
type input "punta del este"
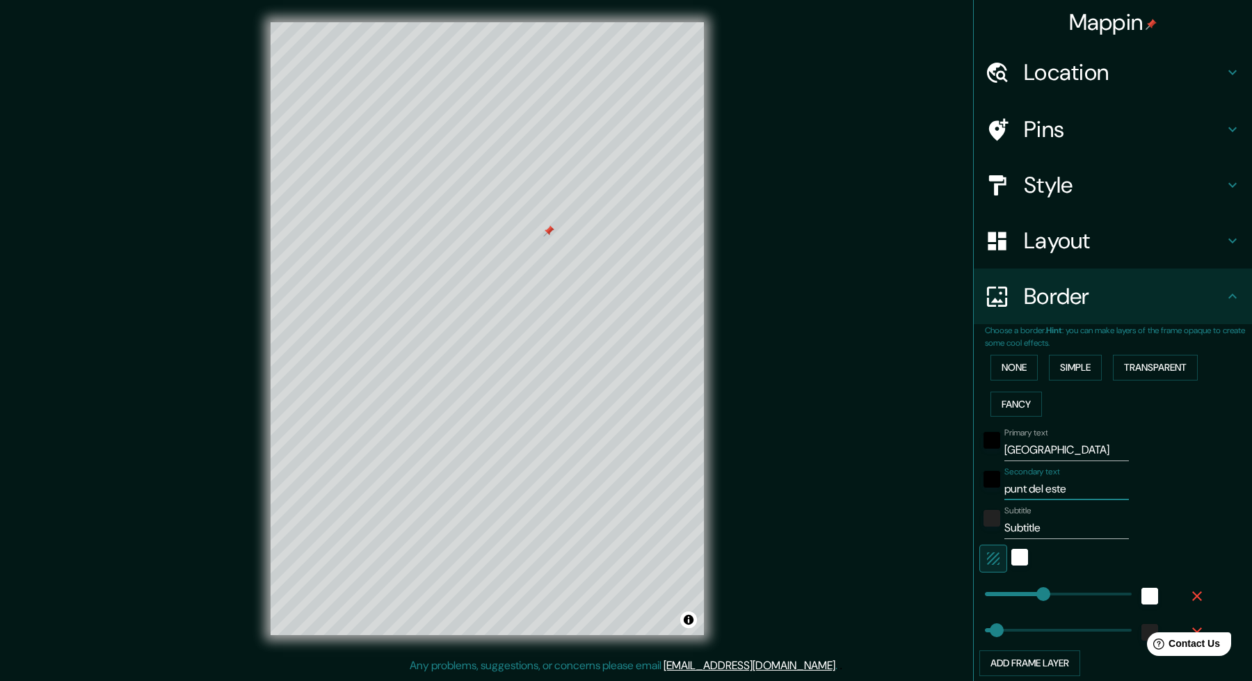
type input "249"
type input "50"
type input "punta del este"
click at [1033, 523] on input "Subtitle" at bounding box center [1066, 528] width 124 height 22
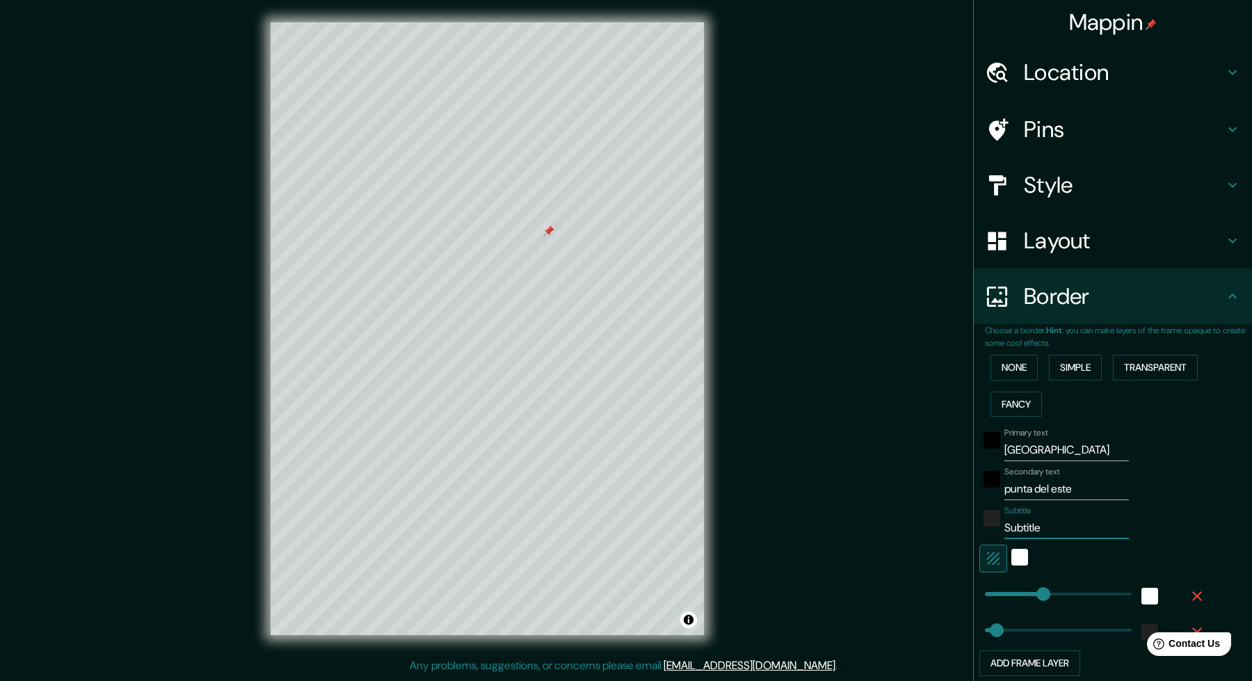
type input "v"
type input "249"
type input "50"
type input "ve"
type input "249"
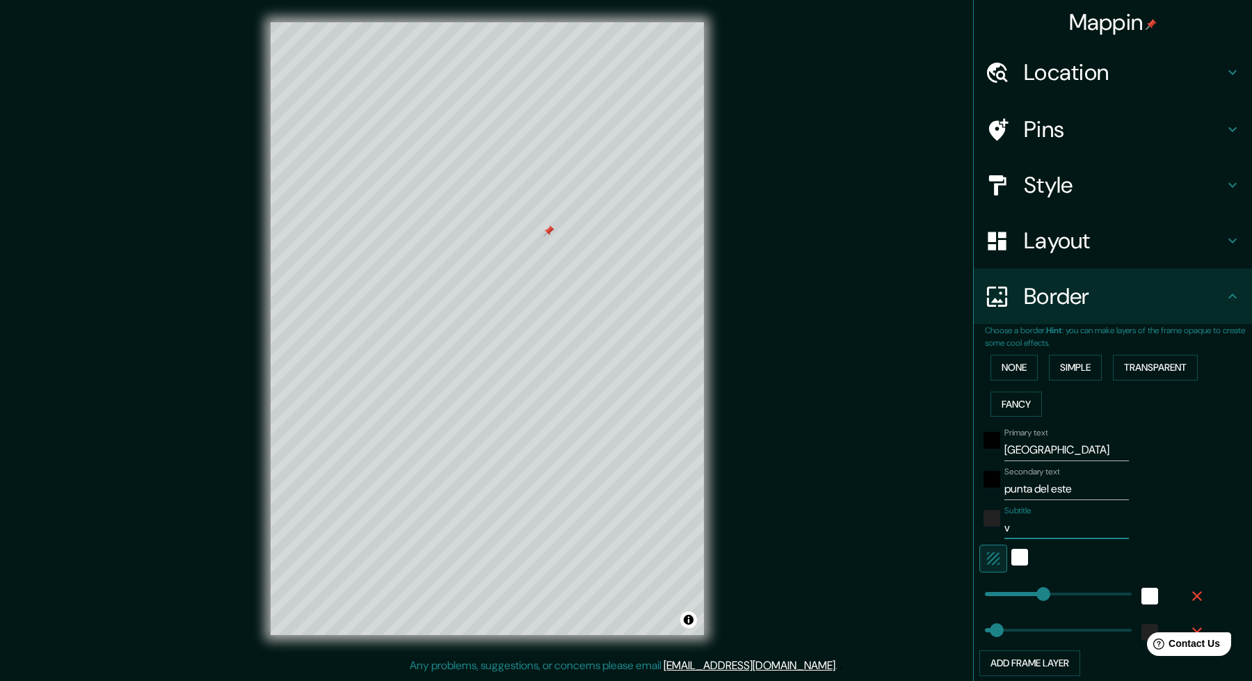
type input "50"
type input "ver"
type input "249"
type input "50"
type input "ver"
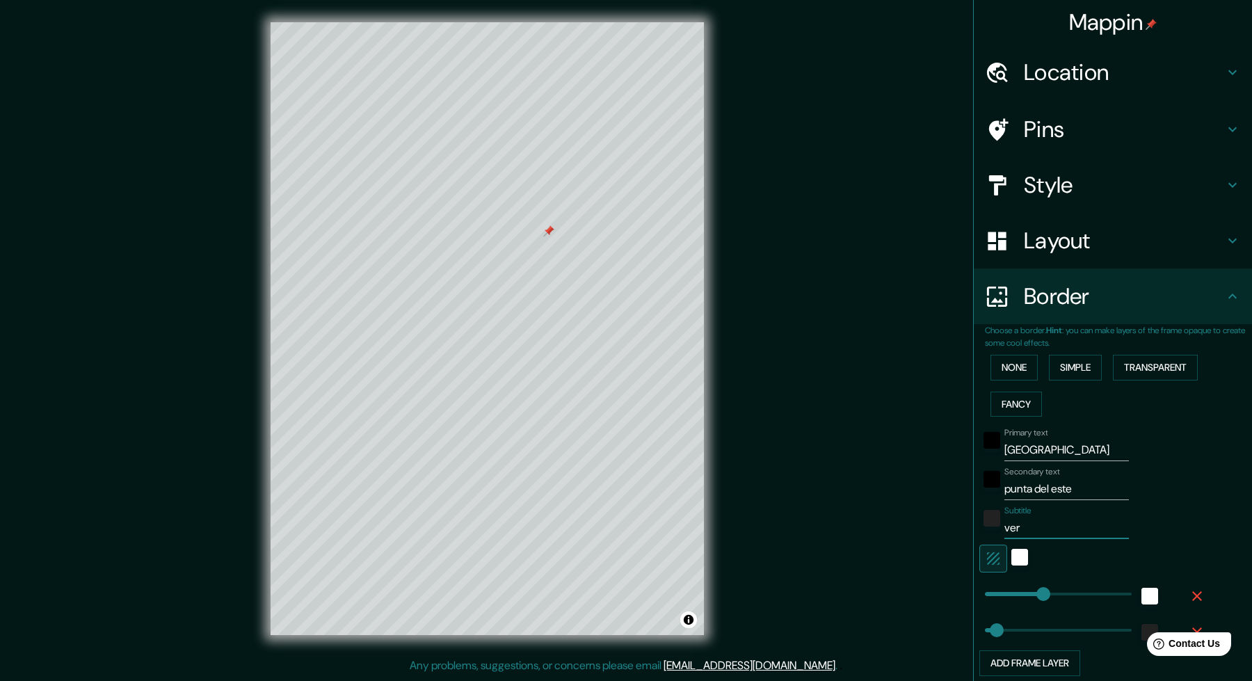
click at [1026, 444] on input "[GEOGRAPHIC_DATA]" at bounding box center [1066, 450] width 124 height 22
type input "v"
type input "249"
type input "50"
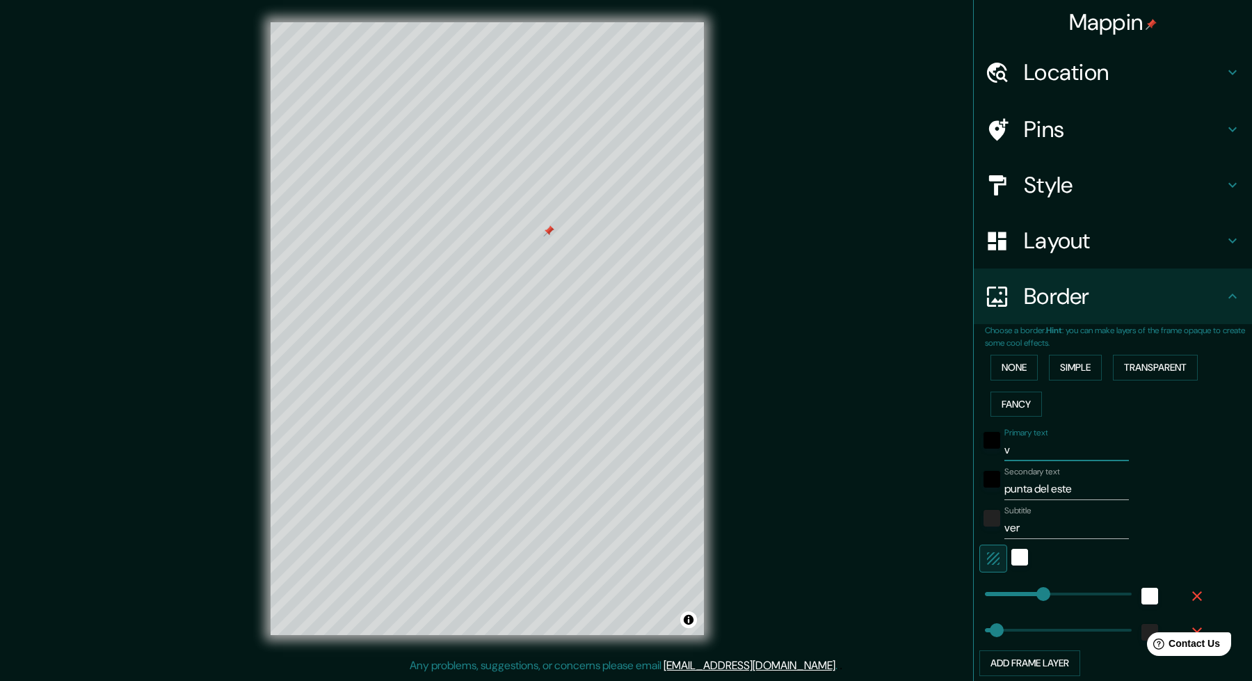
type input "ve"
type input "249"
type input "50"
type input "ver"
type input "249"
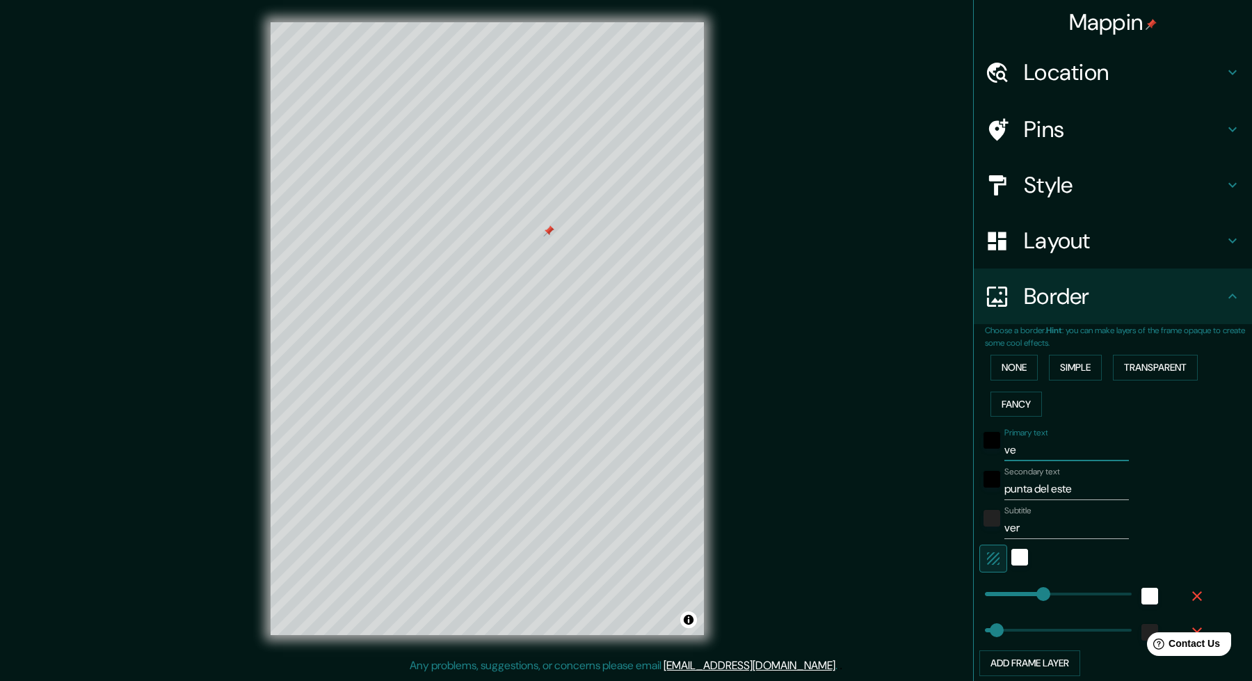
type input "50"
type input "verb"
type input "249"
type input "50"
type input "verbe"
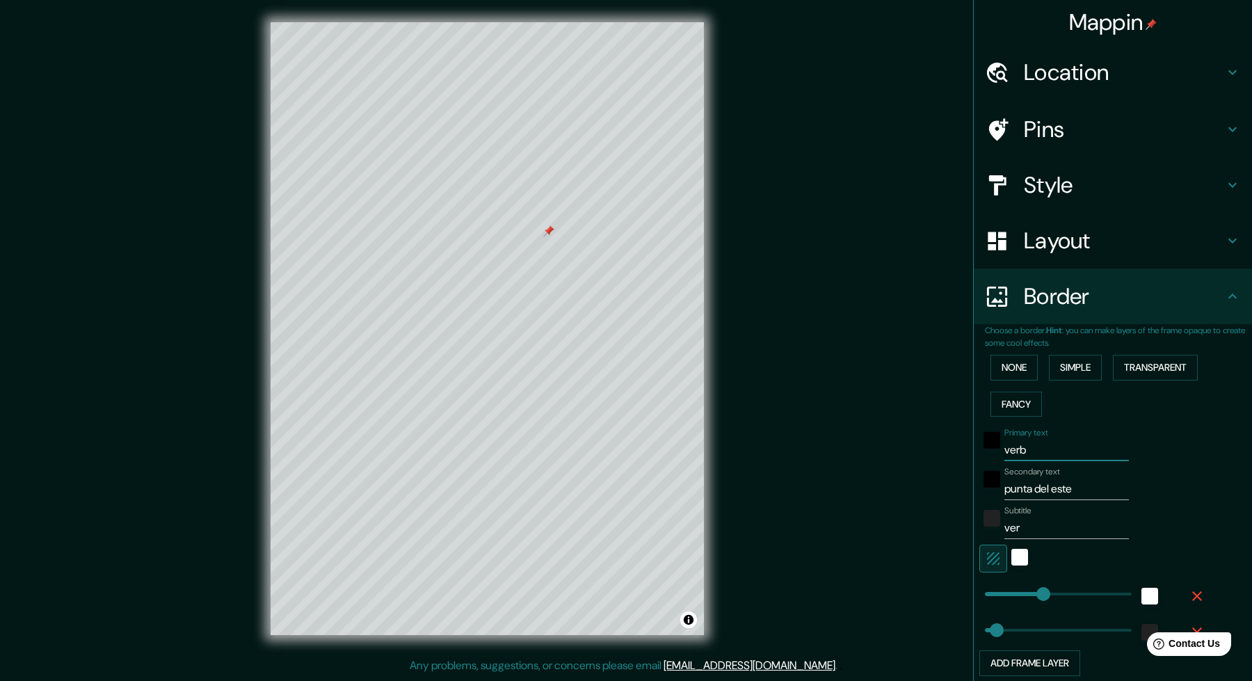
type input "249"
type input "50"
type input "verben"
type input "249"
type input "50"
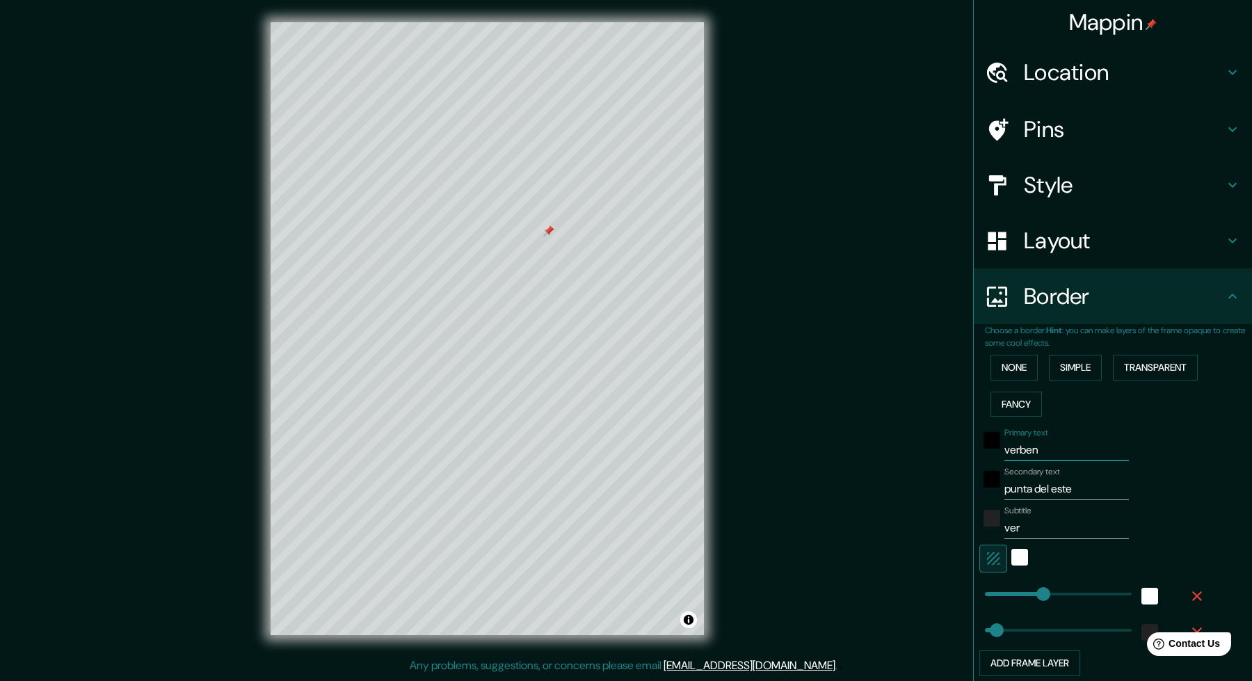
type input "verbena"
type input "249"
type input "50"
type input "verbena"
click at [1026, 526] on input "ver" at bounding box center [1066, 528] width 124 height 22
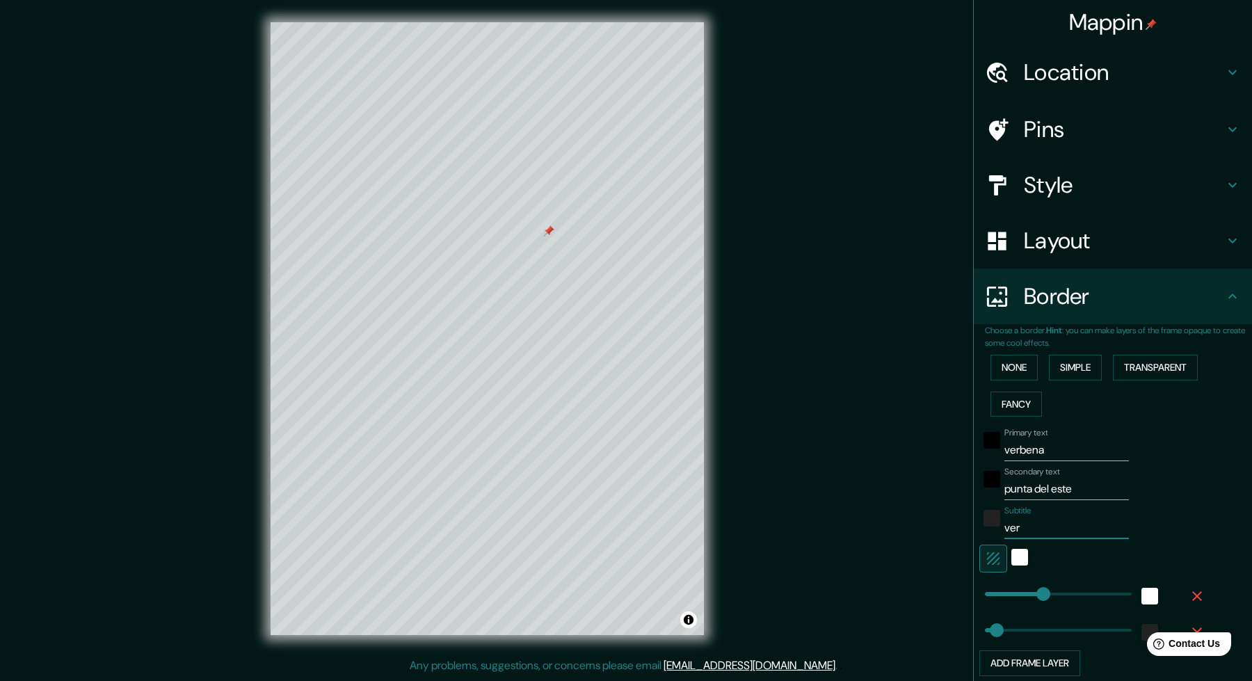
click at [1026, 526] on input "ver" at bounding box center [1066, 528] width 124 height 22
type input "u"
type input "249"
type input "50"
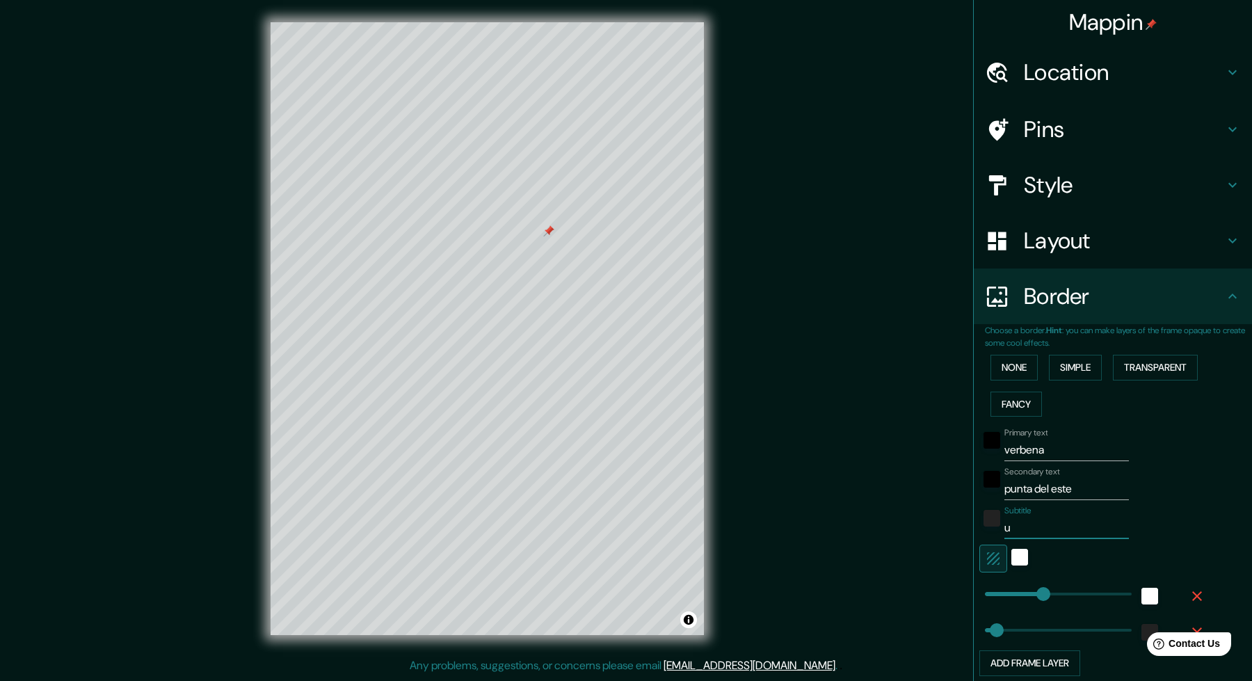
type input "ur"
type input "249"
type input "50"
type input "uru"
type input "249"
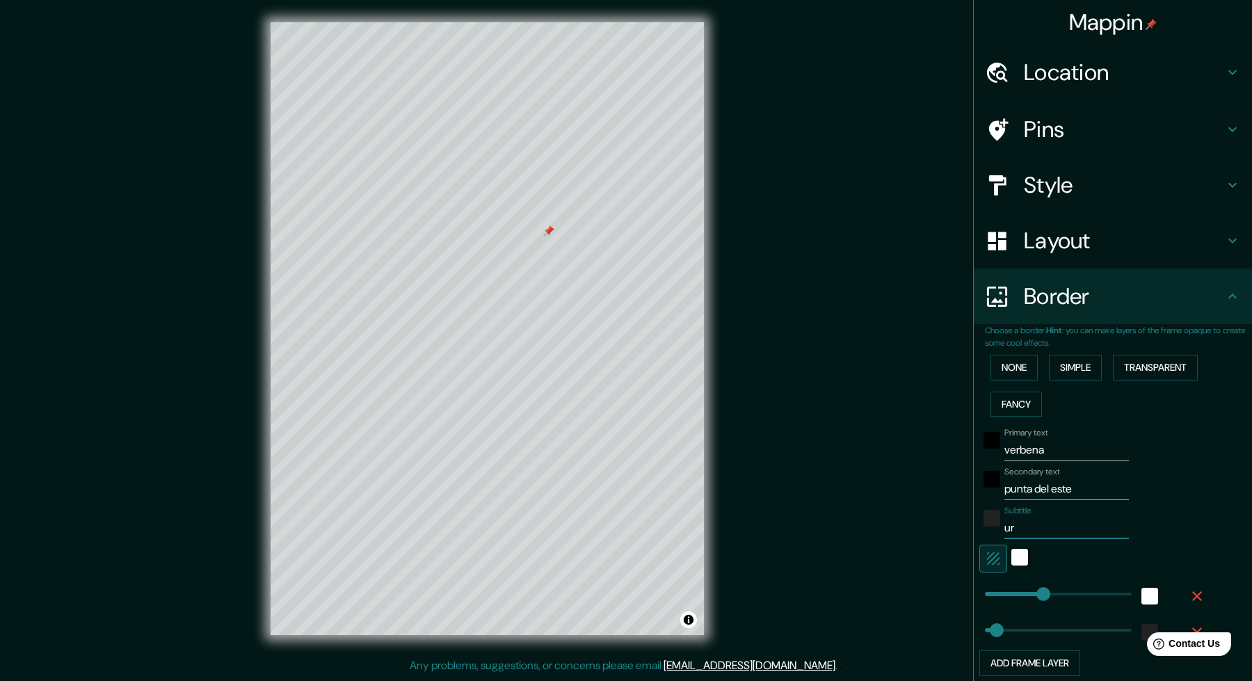
type input "50"
type input "urug"
type input "249"
type input "50"
type input "urugu"
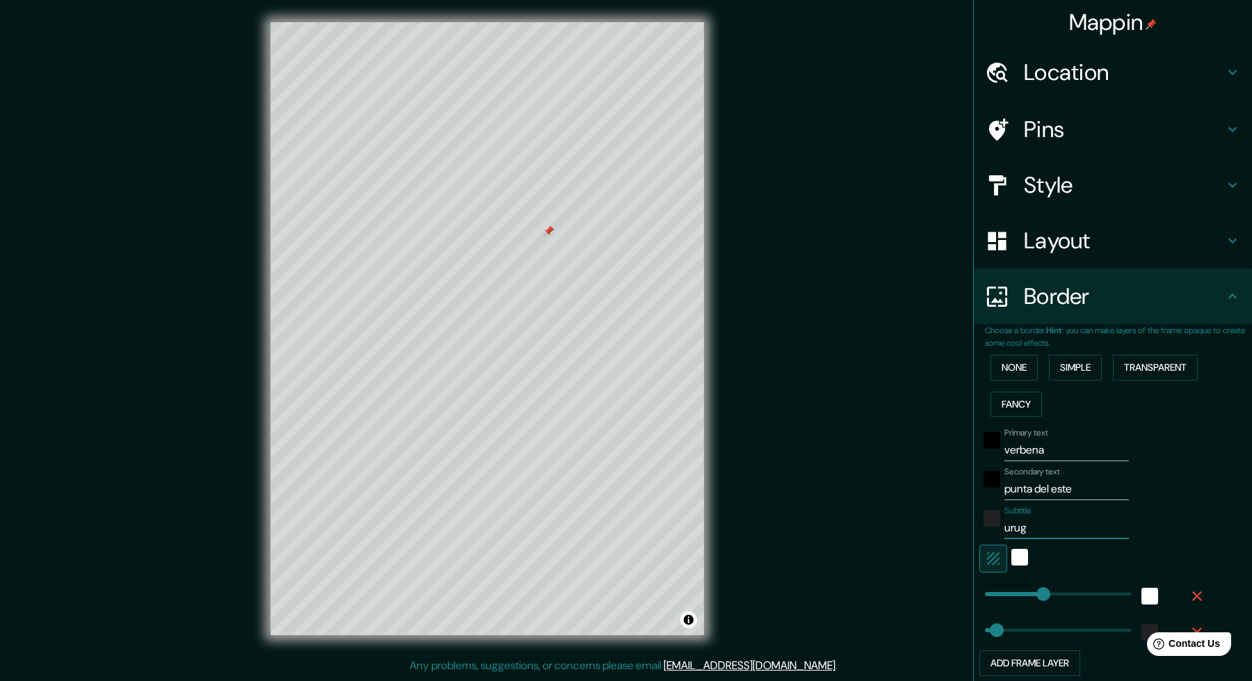
type input "249"
type input "50"
type input "urugua"
type input "249"
type input "50"
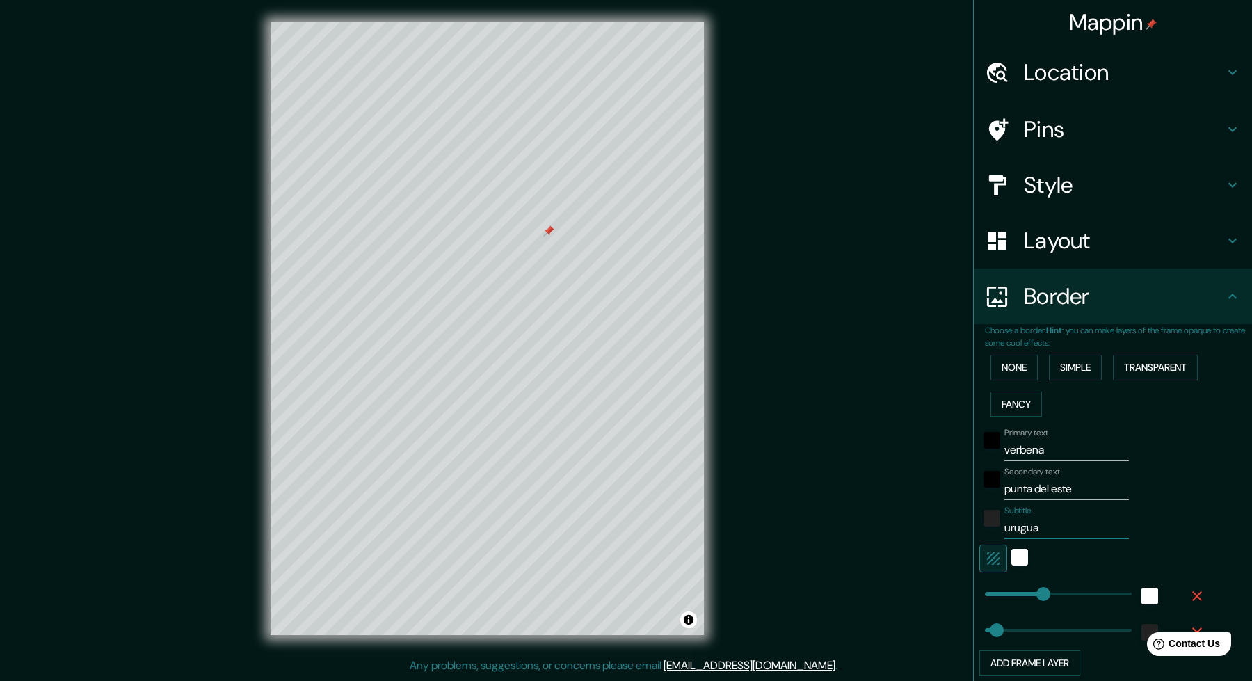
type input "[GEOGRAPHIC_DATA]"
type input "249"
type input "50"
click at [1032, 522] on input "[GEOGRAPHIC_DATA]" at bounding box center [1066, 528] width 124 height 22
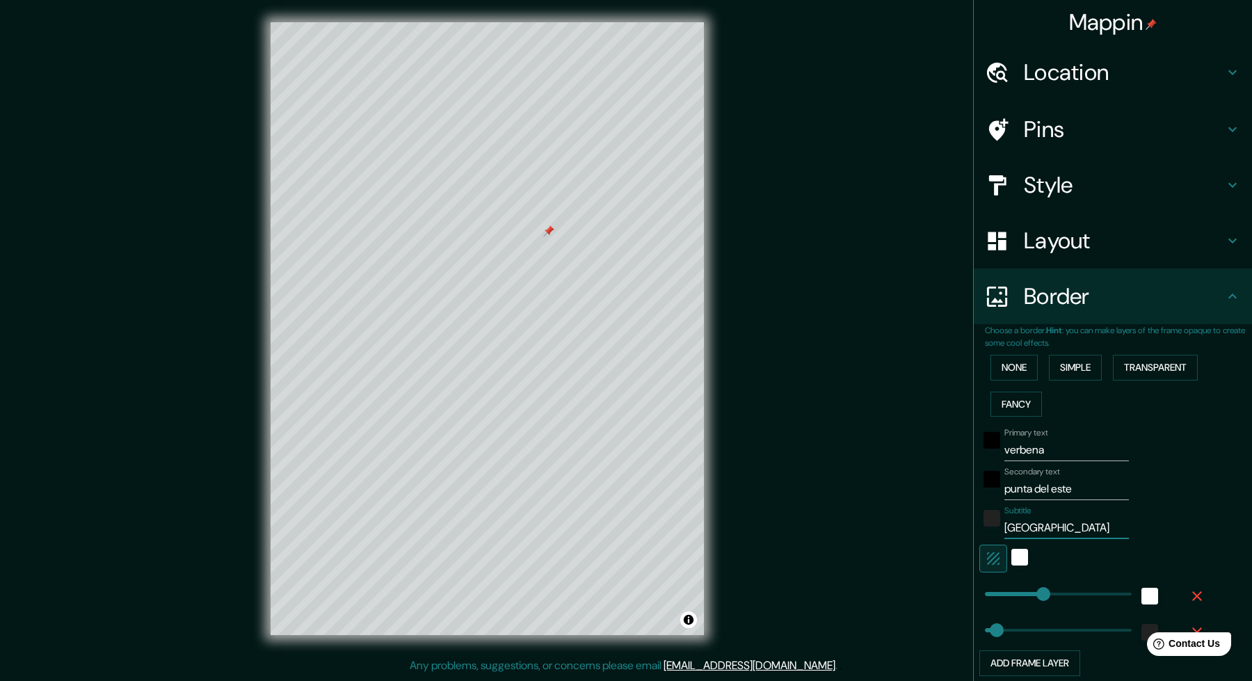
click at [1032, 522] on input "[GEOGRAPHIC_DATA]" at bounding box center [1066, 528] width 124 height 22
type input "U"
type input "249"
type input "50"
type input "UR"
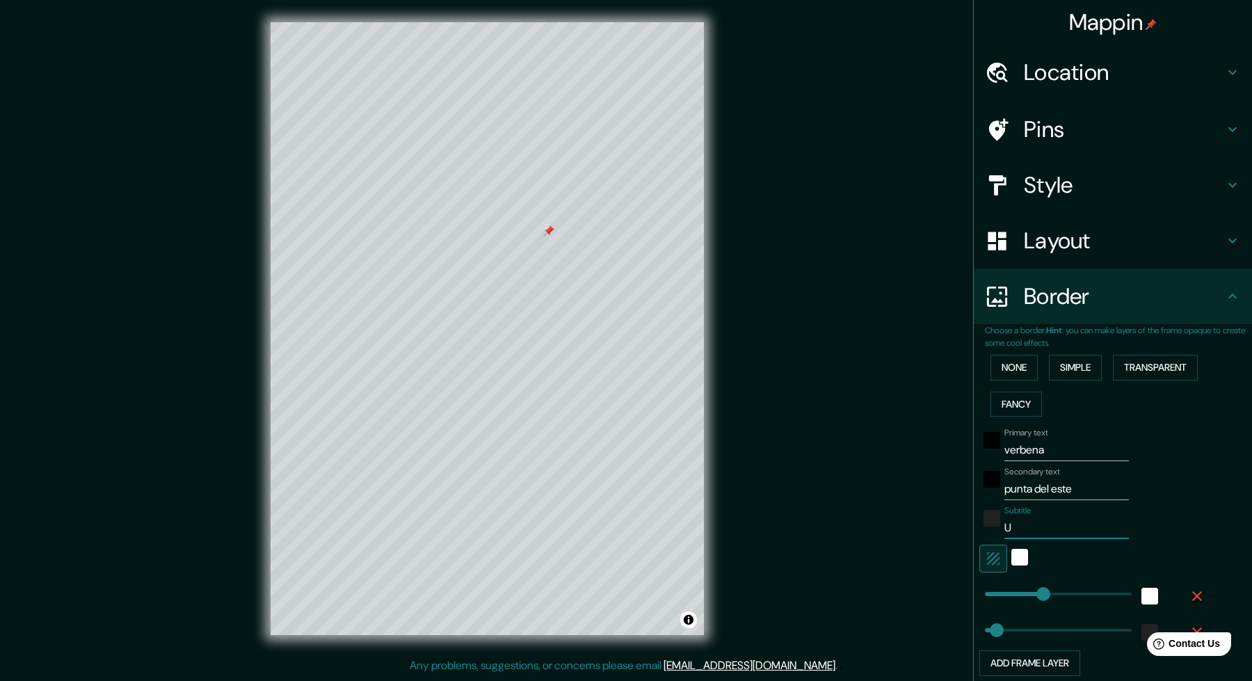
type input "249"
type input "50"
type input "URU"
type input "249"
type input "50"
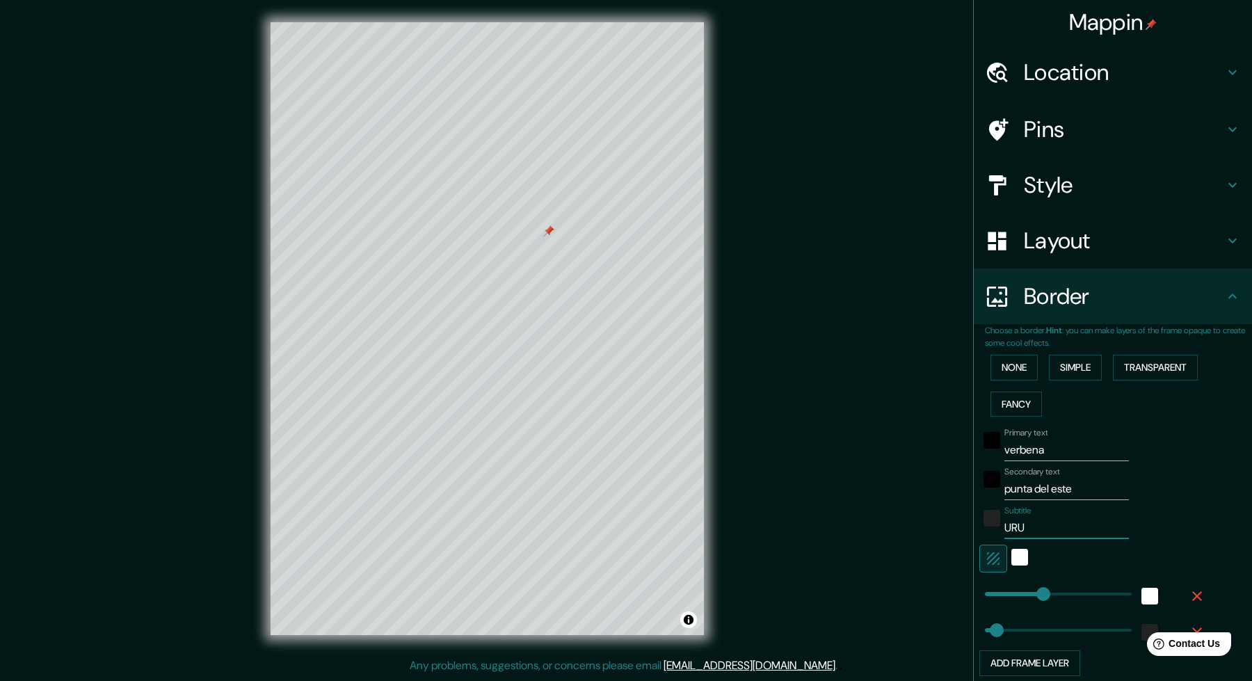
type input "URUG"
type input "249"
type input "50"
type input "URUGU"
type input "249"
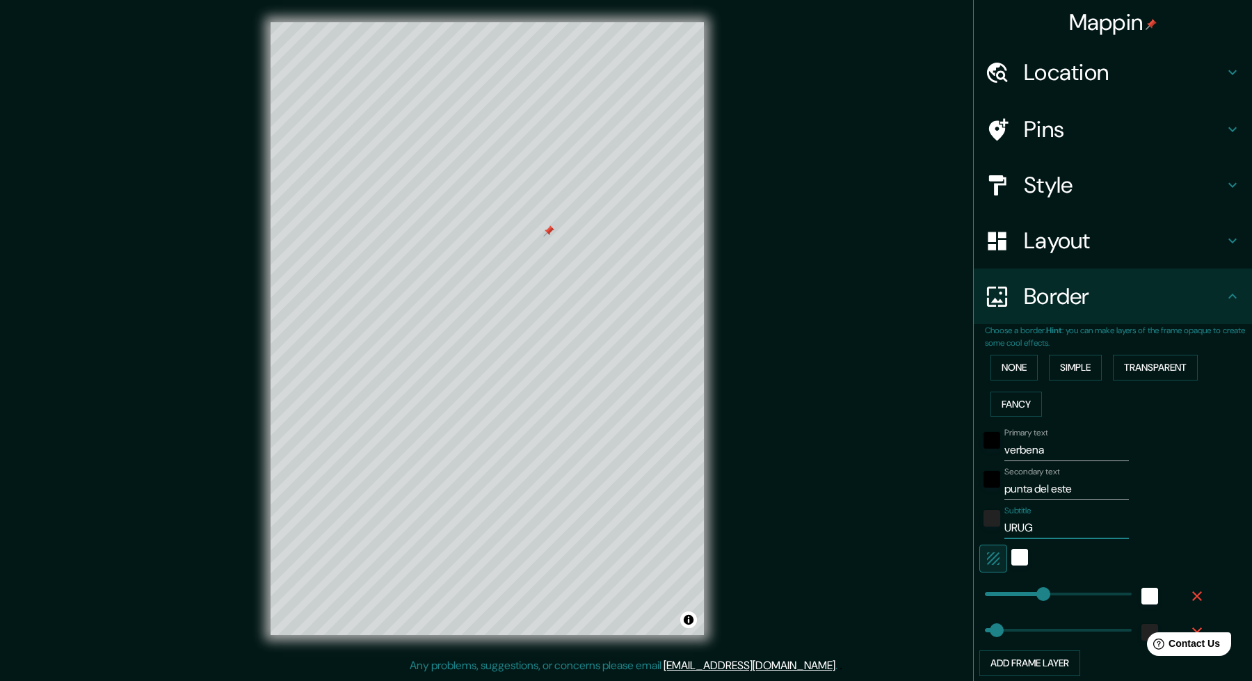
type input "50"
type input "URUGUA"
type input "249"
type input "50"
type input "[GEOGRAPHIC_DATA]"
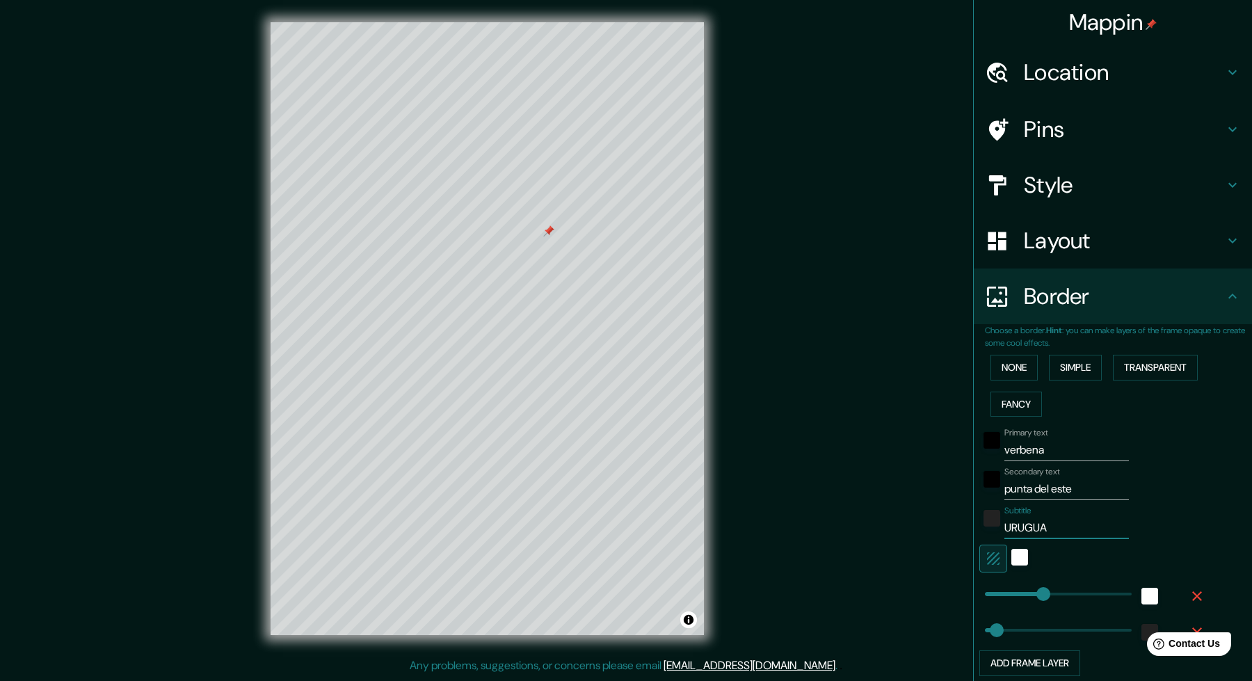
type input "249"
type input "50"
type input "249"
type input "[GEOGRAPHIC_DATA]"
type input "352"
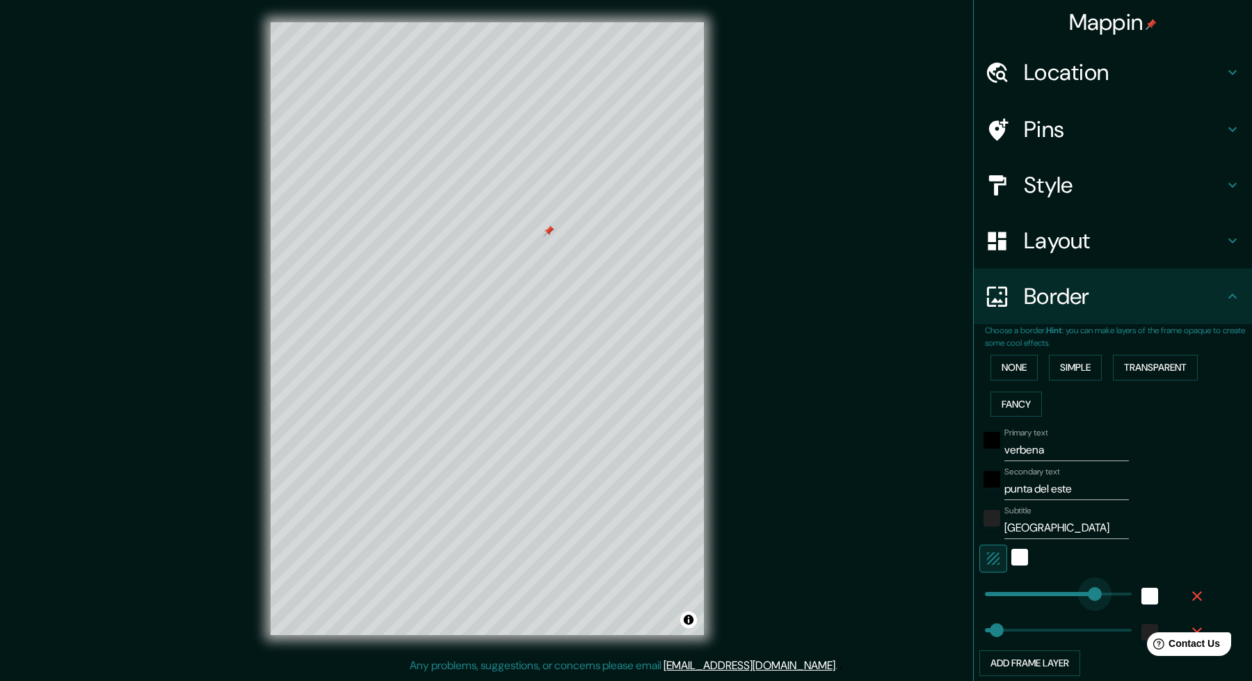
drag, startPoint x: 1036, startPoint y: 587, endPoint x: 1056, endPoint y: 590, distance: 20.4
type input "50"
type input "216"
drag, startPoint x: 1056, startPoint y: 590, endPoint x: 1025, endPoint y: 590, distance: 31.3
type input "50"
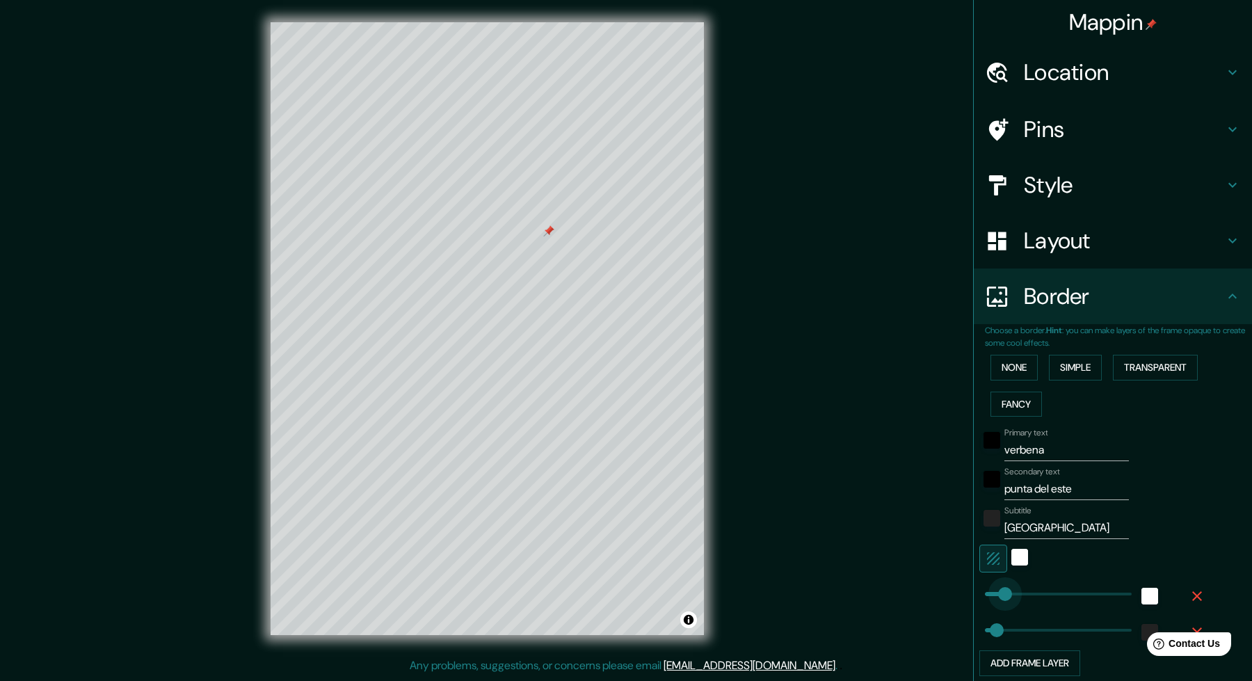
type input "80"
drag, startPoint x: 1025, startPoint y: 590, endPoint x: 993, endPoint y: 590, distance: 32.0
type input "50"
type input "0"
drag, startPoint x: 993, startPoint y: 590, endPoint x: 962, endPoint y: 590, distance: 31.3
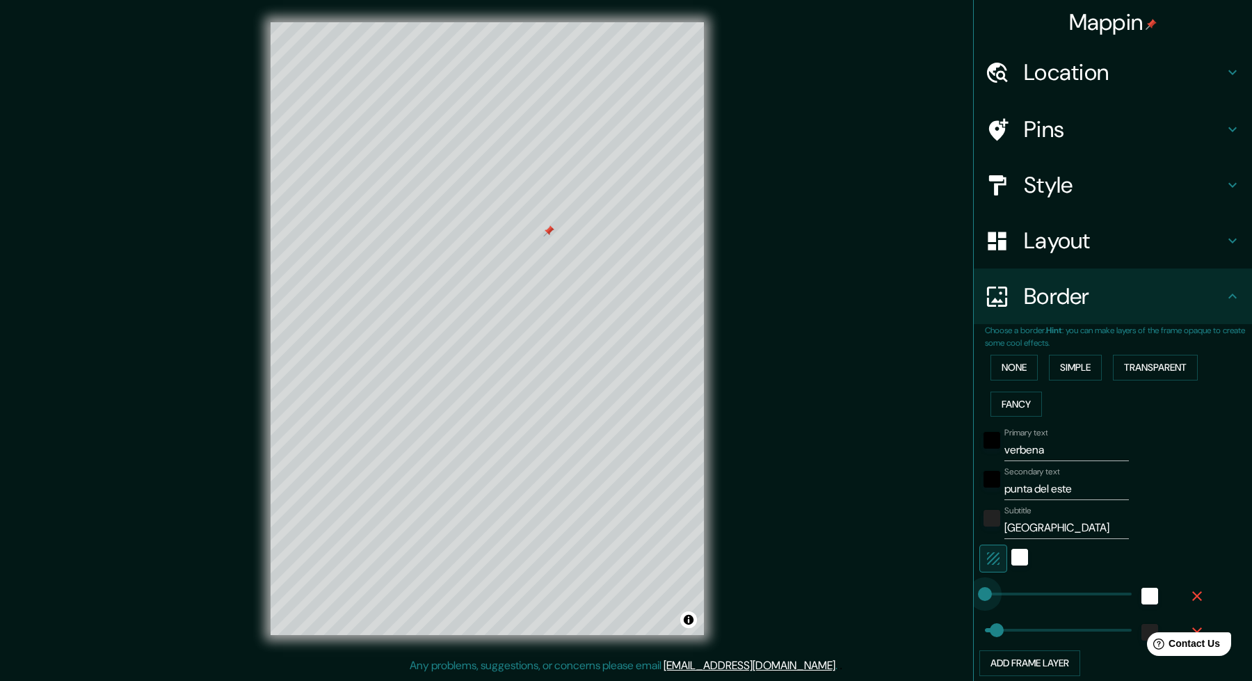
type input "50"
click at [962, 590] on div "Mappin Location Pins Style Layout Border Choose a border. Hint : you can make l…" at bounding box center [626, 339] width 1252 height 679
type input "83"
drag, startPoint x: 977, startPoint y: 590, endPoint x: 994, endPoint y: 590, distance: 16.7
type input "50"
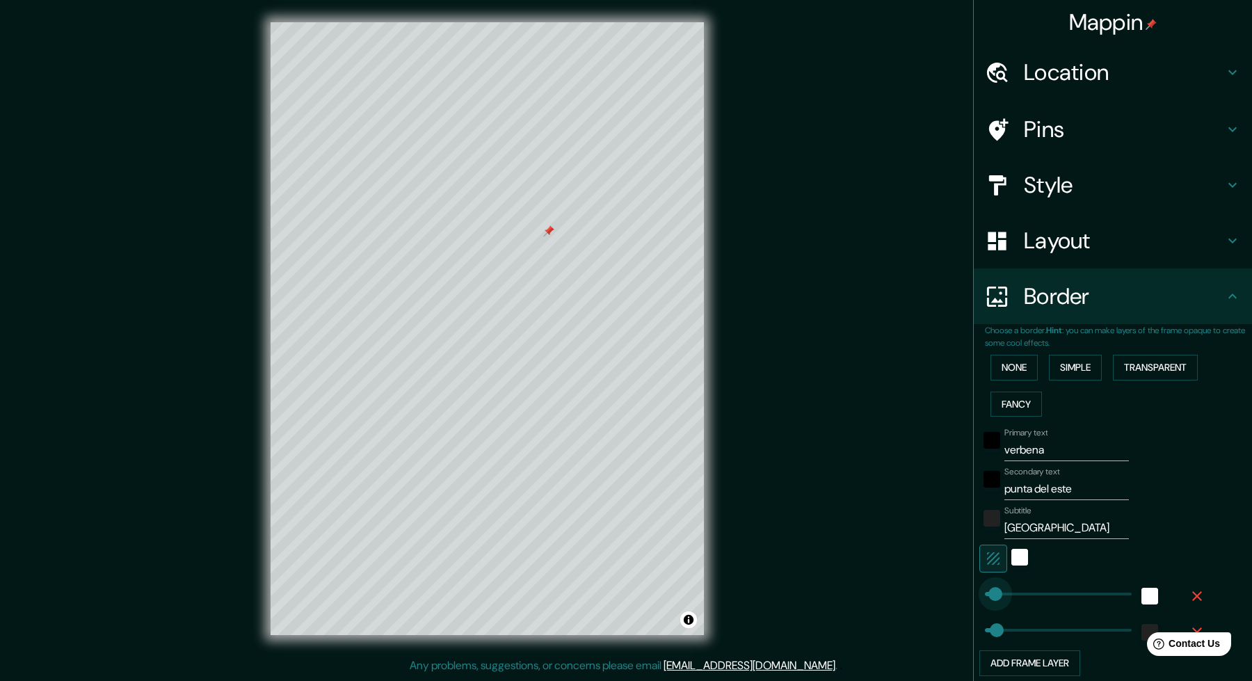
drag, startPoint x: 994, startPoint y: 590, endPoint x: 985, endPoint y: 591, distance: 9.1
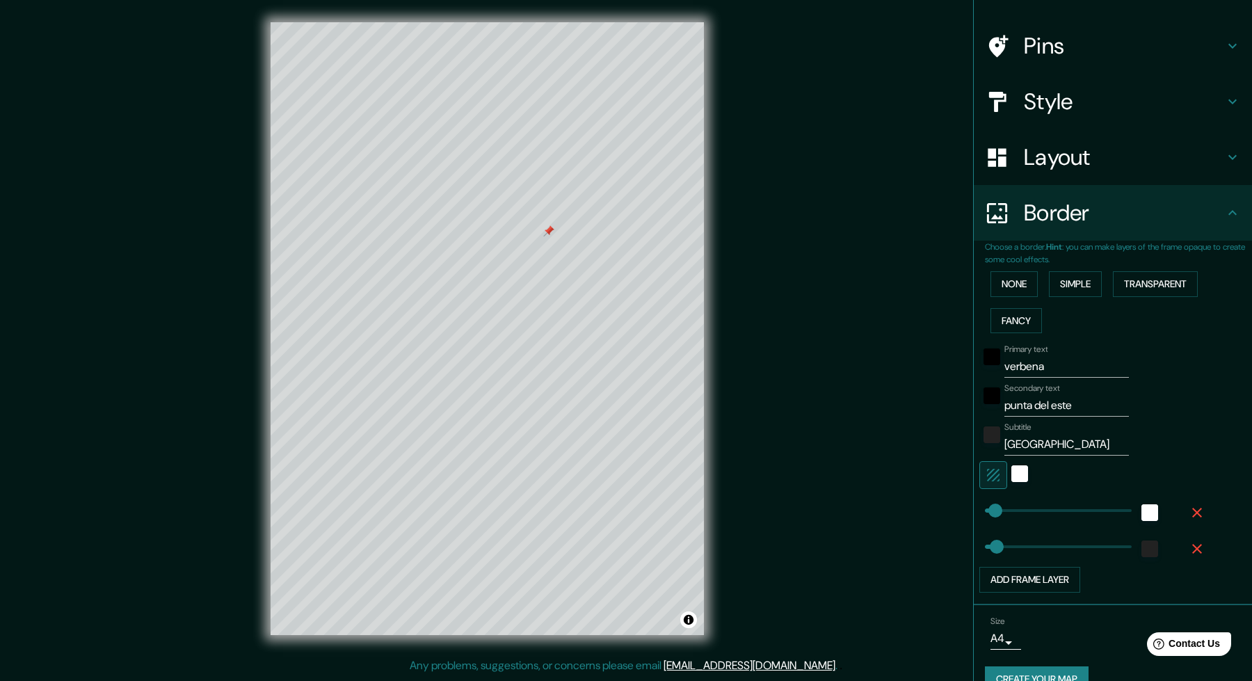
scroll to position [102, 0]
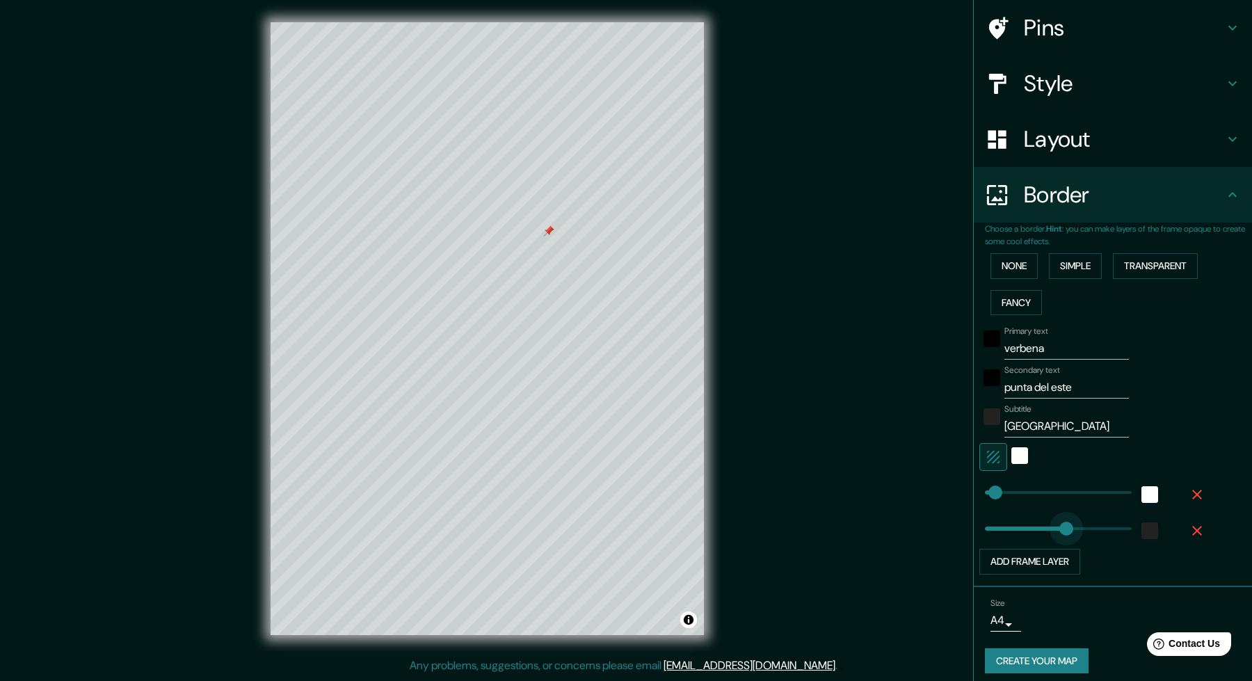
drag, startPoint x: 988, startPoint y: 524, endPoint x: 1056, endPoint y: 529, distance: 67.6
drag, startPoint x: 1056, startPoint y: 529, endPoint x: 987, endPoint y: 527, distance: 68.2
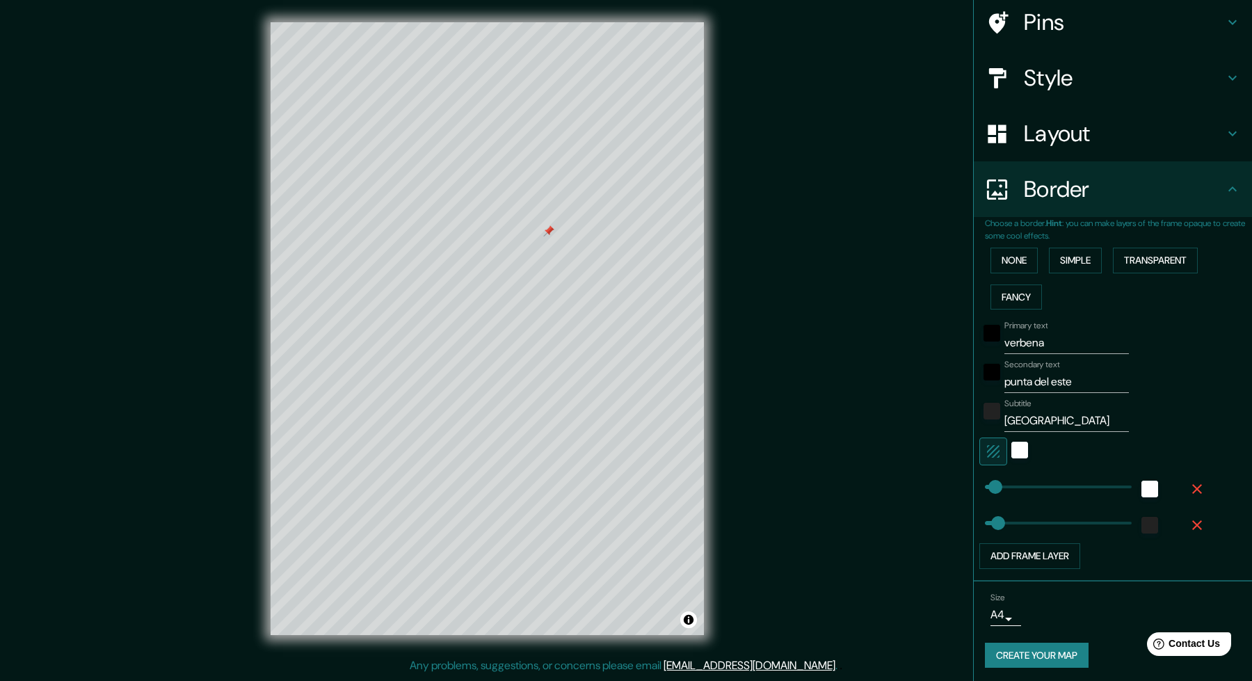
scroll to position [106, 0]
click at [995, 615] on body "Mappin Location Pins Style Layout Border Choose a border. Hint : you can make l…" at bounding box center [626, 340] width 1252 height 681
click at [995, 627] on li "A3" at bounding box center [993, 626] width 68 height 25
click at [1004, 616] on body "Mappin Location Pins Style Layout Border Choose a border. Hint : you can make l…" at bounding box center [626, 340] width 1252 height 681
click at [997, 601] on li "A4" at bounding box center [992, 601] width 68 height 25
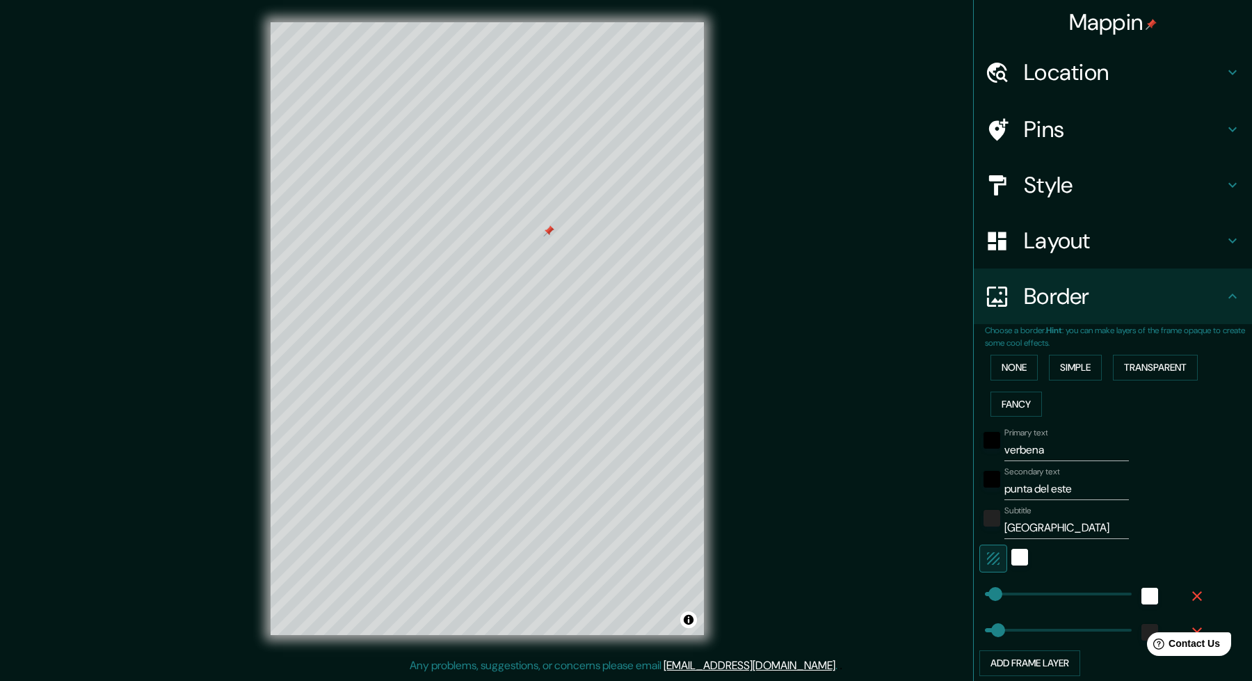
scroll to position [0, 0]
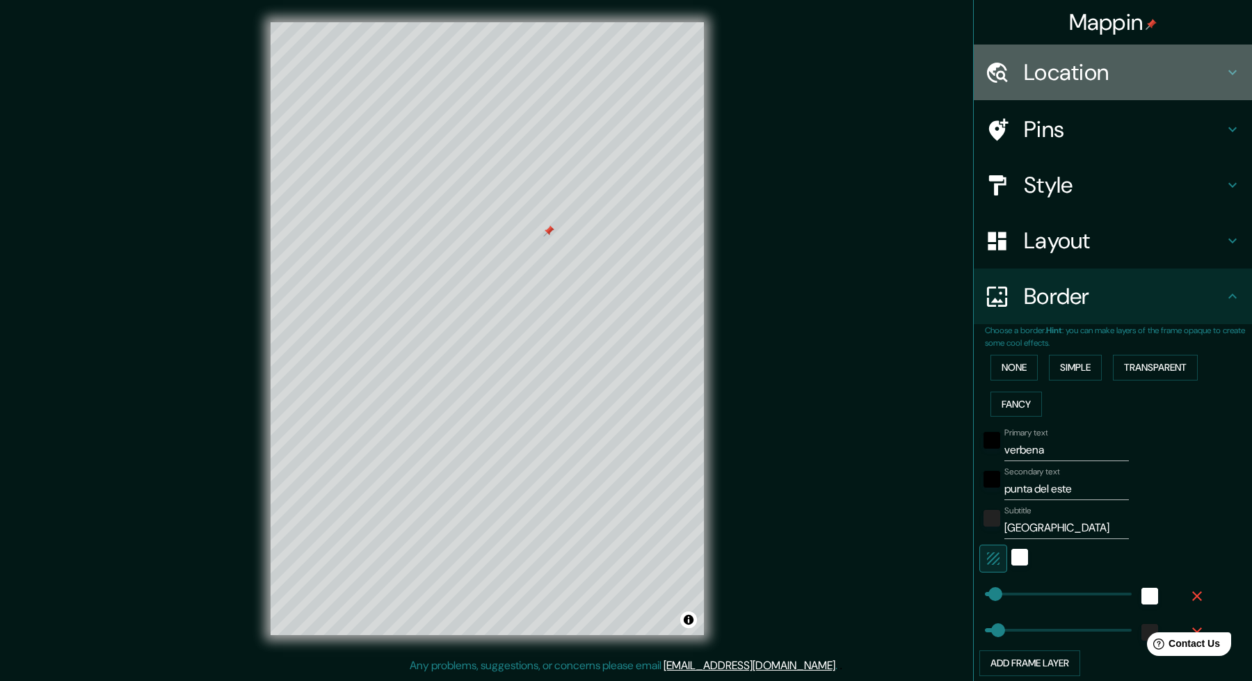
click at [1093, 72] on h4 "Location" at bounding box center [1124, 72] width 200 height 28
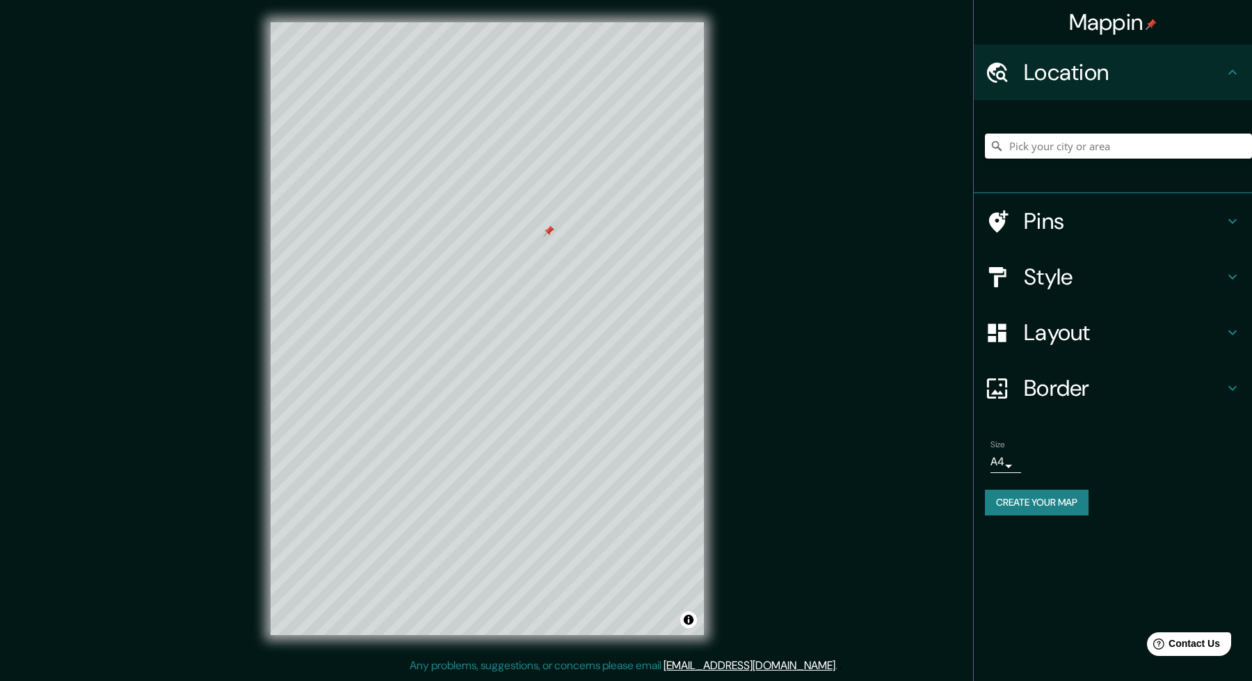
click at [1065, 150] on input "Pick your city or area" at bounding box center [1118, 146] width 267 height 25
click at [1083, 326] on h4 "Layout" at bounding box center [1124, 332] width 200 height 28
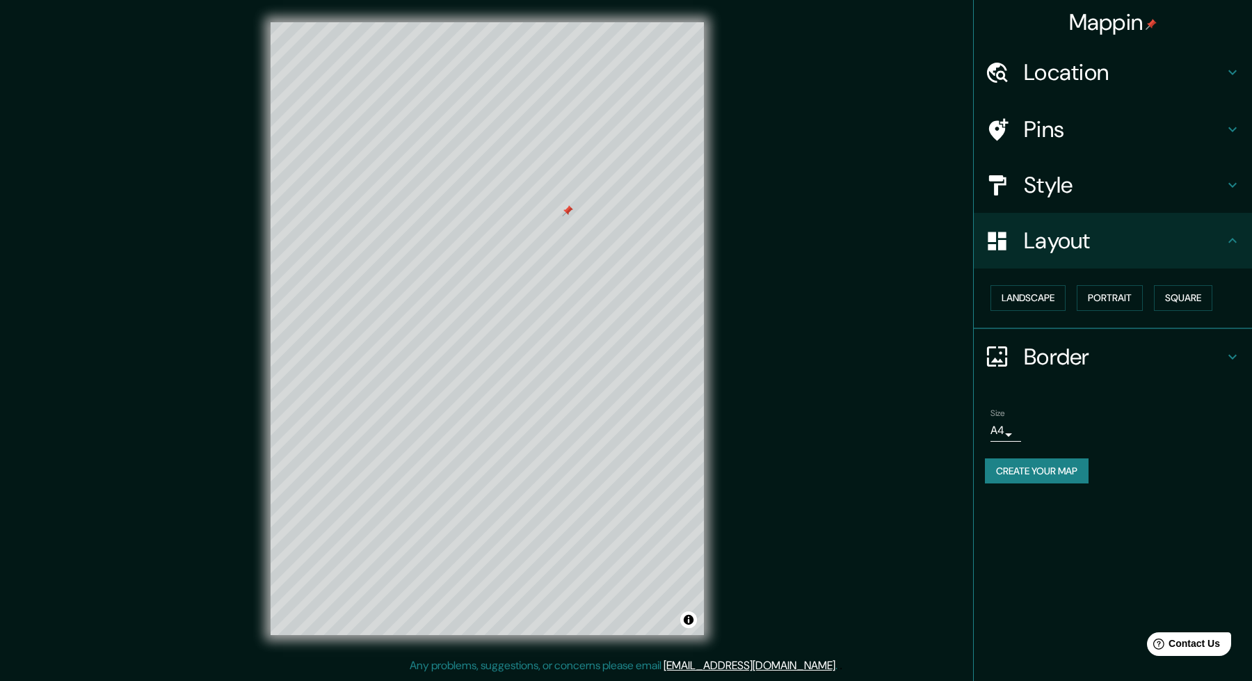
click at [1076, 352] on h4 "Border" at bounding box center [1124, 357] width 200 height 28
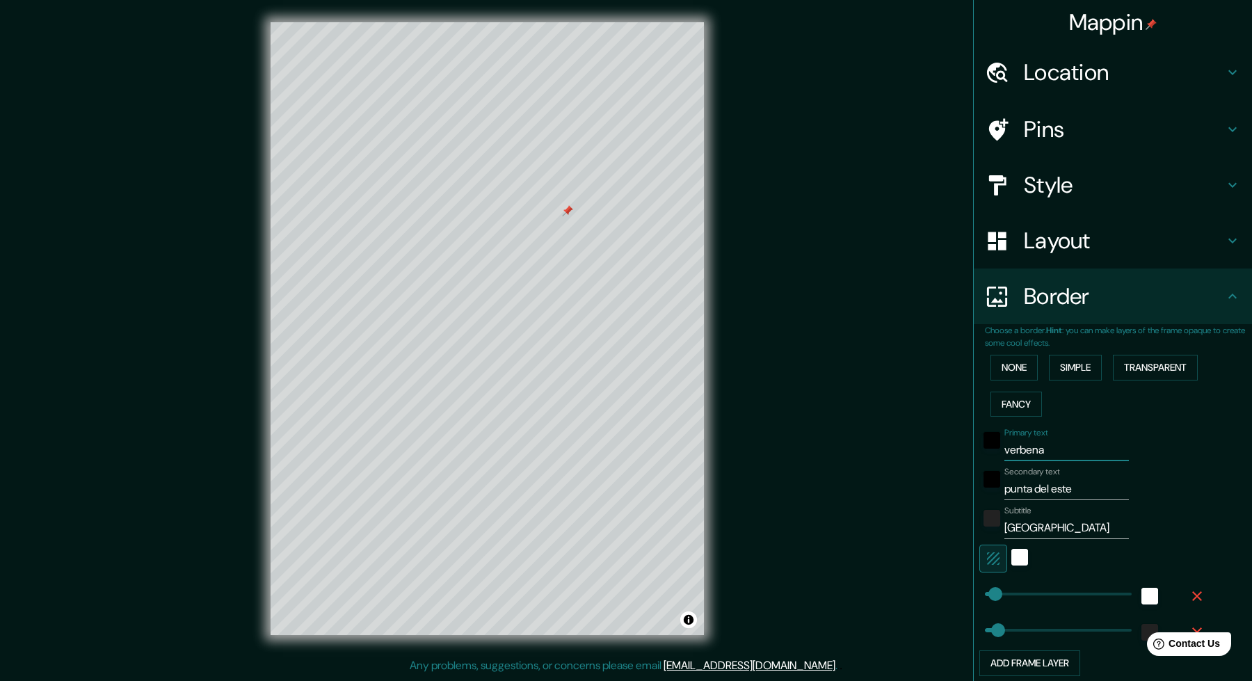
click at [1010, 444] on input "verbena" at bounding box center [1066, 450] width 124 height 22
click at [1007, 663] on button "Add frame layer" at bounding box center [1029, 663] width 101 height 26
click at [1188, 666] on icon "button" at bounding box center [1196, 668] width 17 height 17
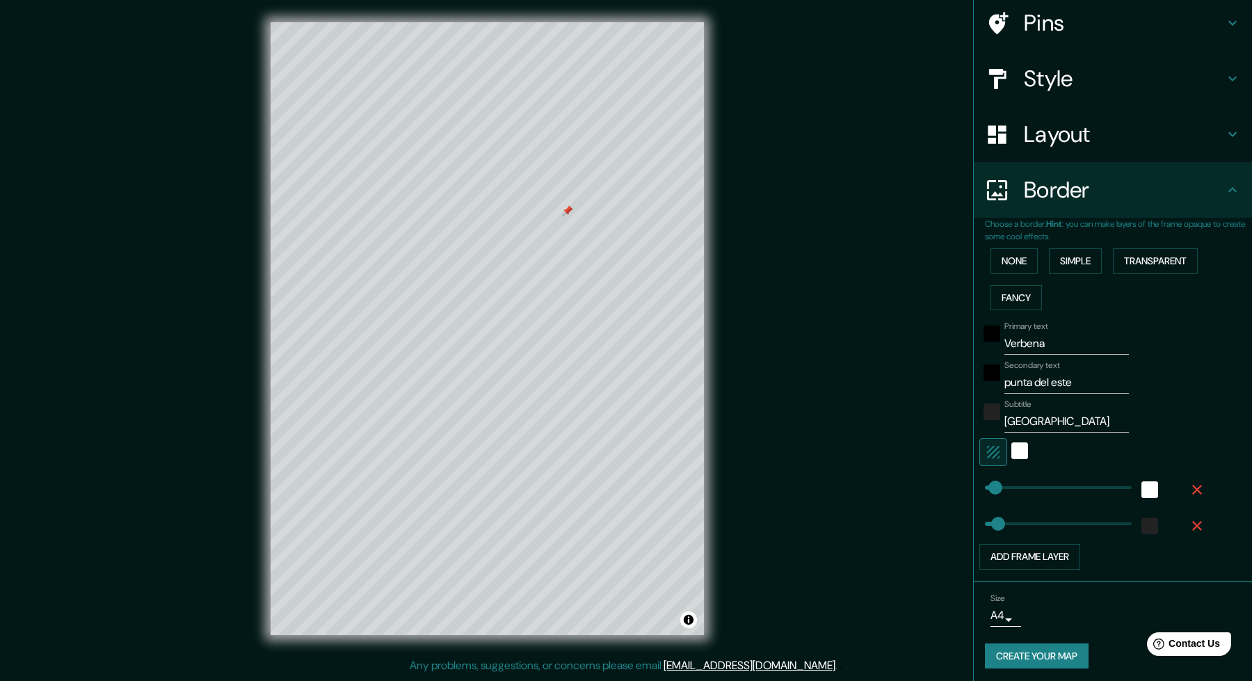
scroll to position [106, 0]
click at [1052, 655] on button "Create your map" at bounding box center [1037, 657] width 104 height 26
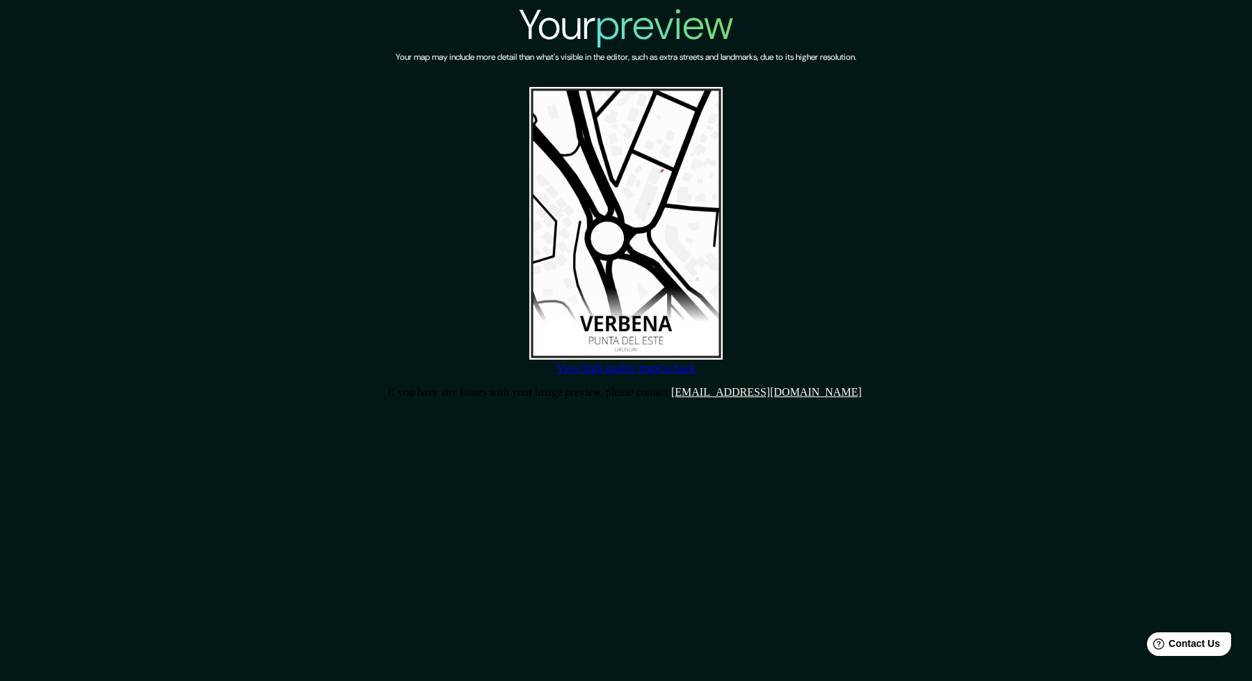
click at [648, 374] on link "View high quality map" at bounding box center [607, 368] width 102 height 12
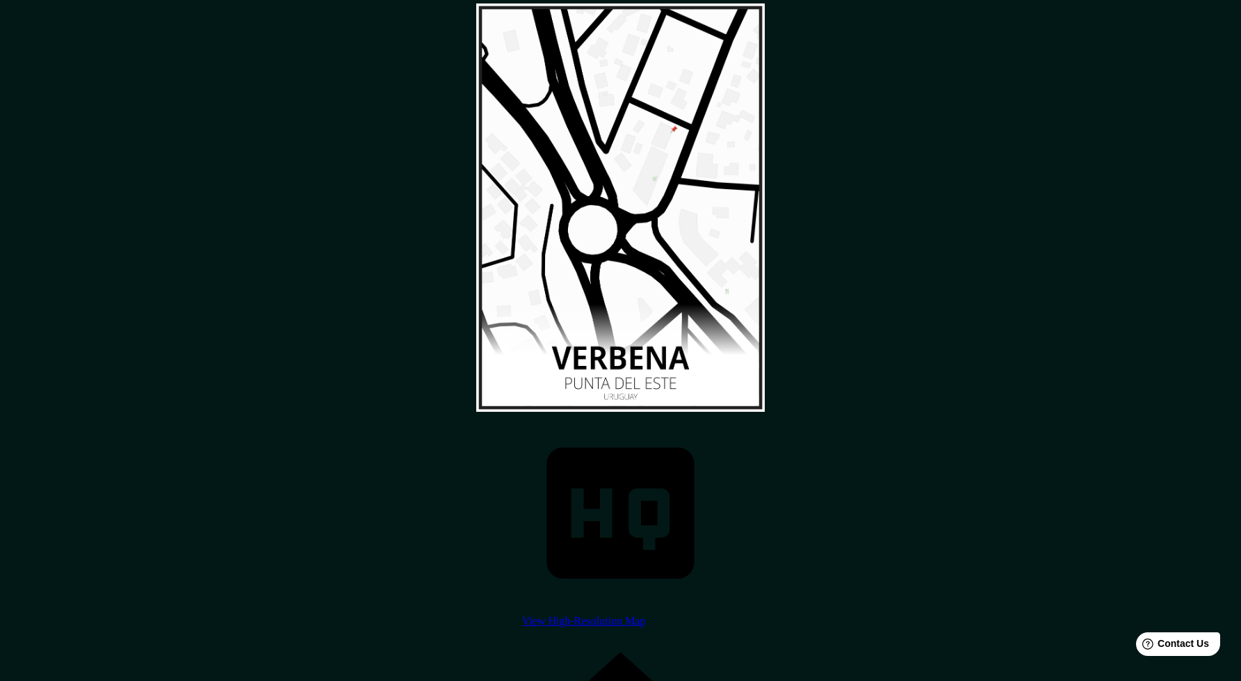
scroll to position [74, 0]
click at [587, 603] on link "View High-Resolution Map" at bounding box center [620, 615] width 197 height 24
